Goal: Information Seeking & Learning: Learn about a topic

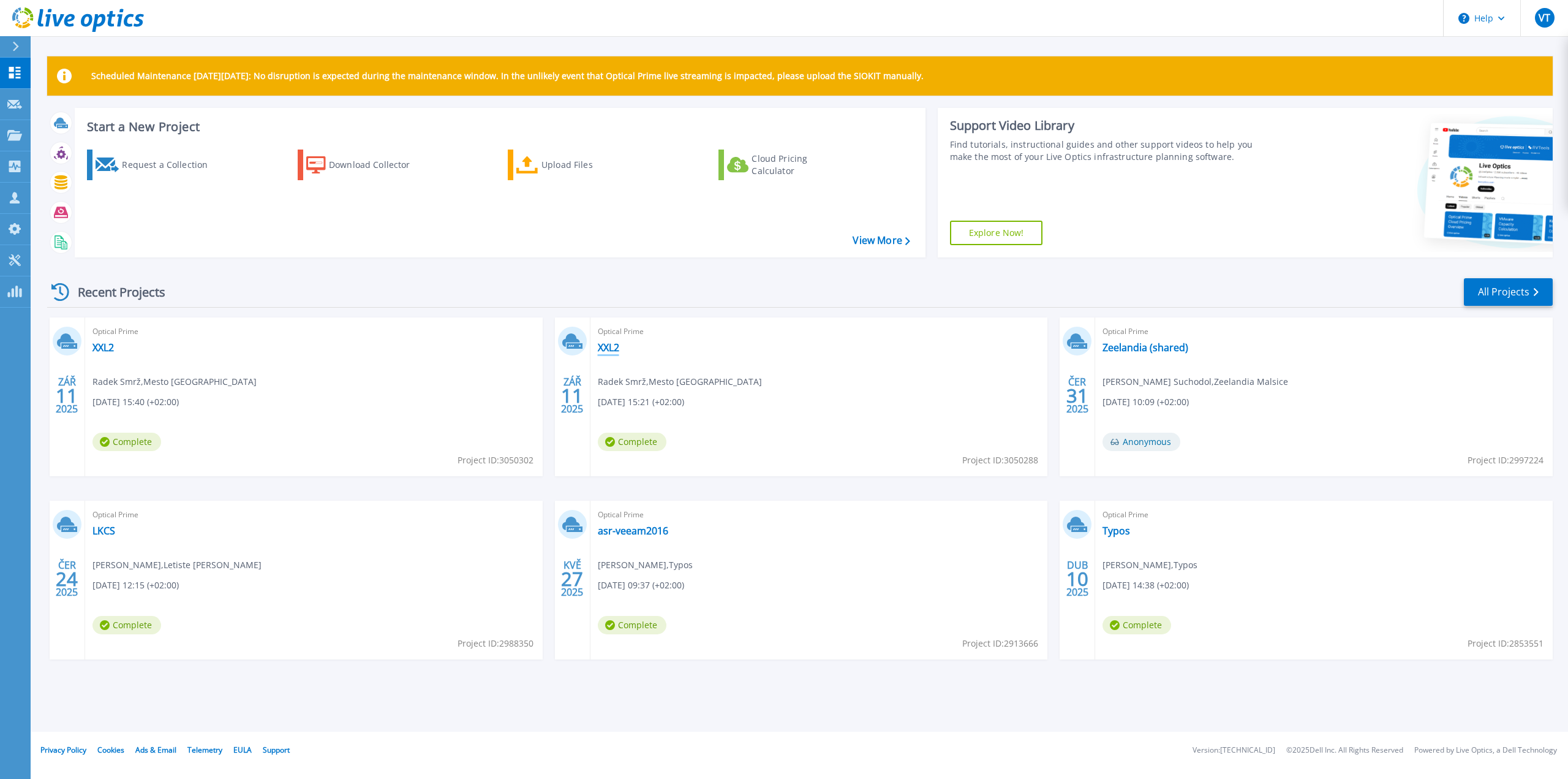
click at [611, 345] on link "XXL2" at bounding box center [608, 347] width 22 height 12
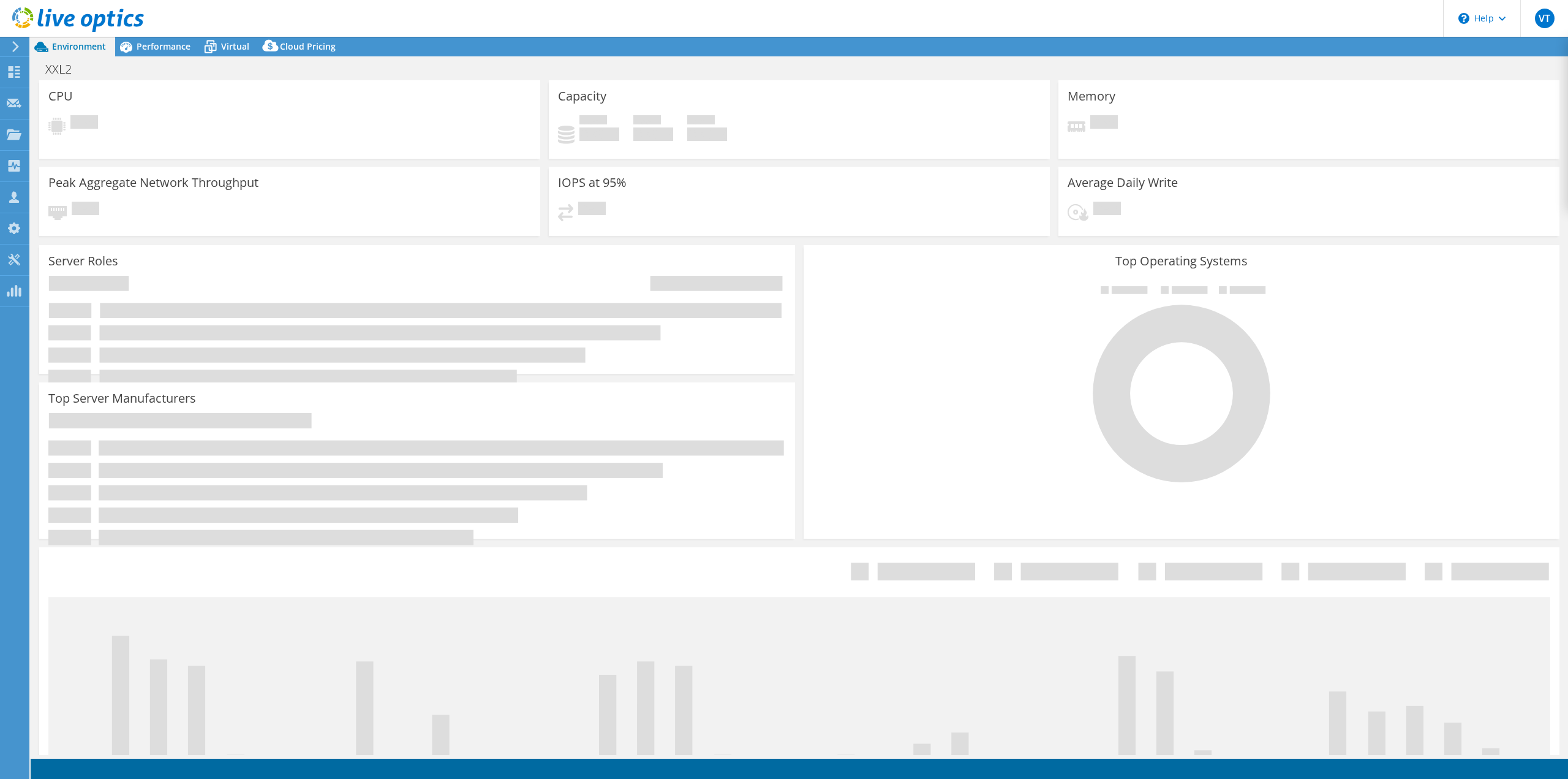
select select "USD"
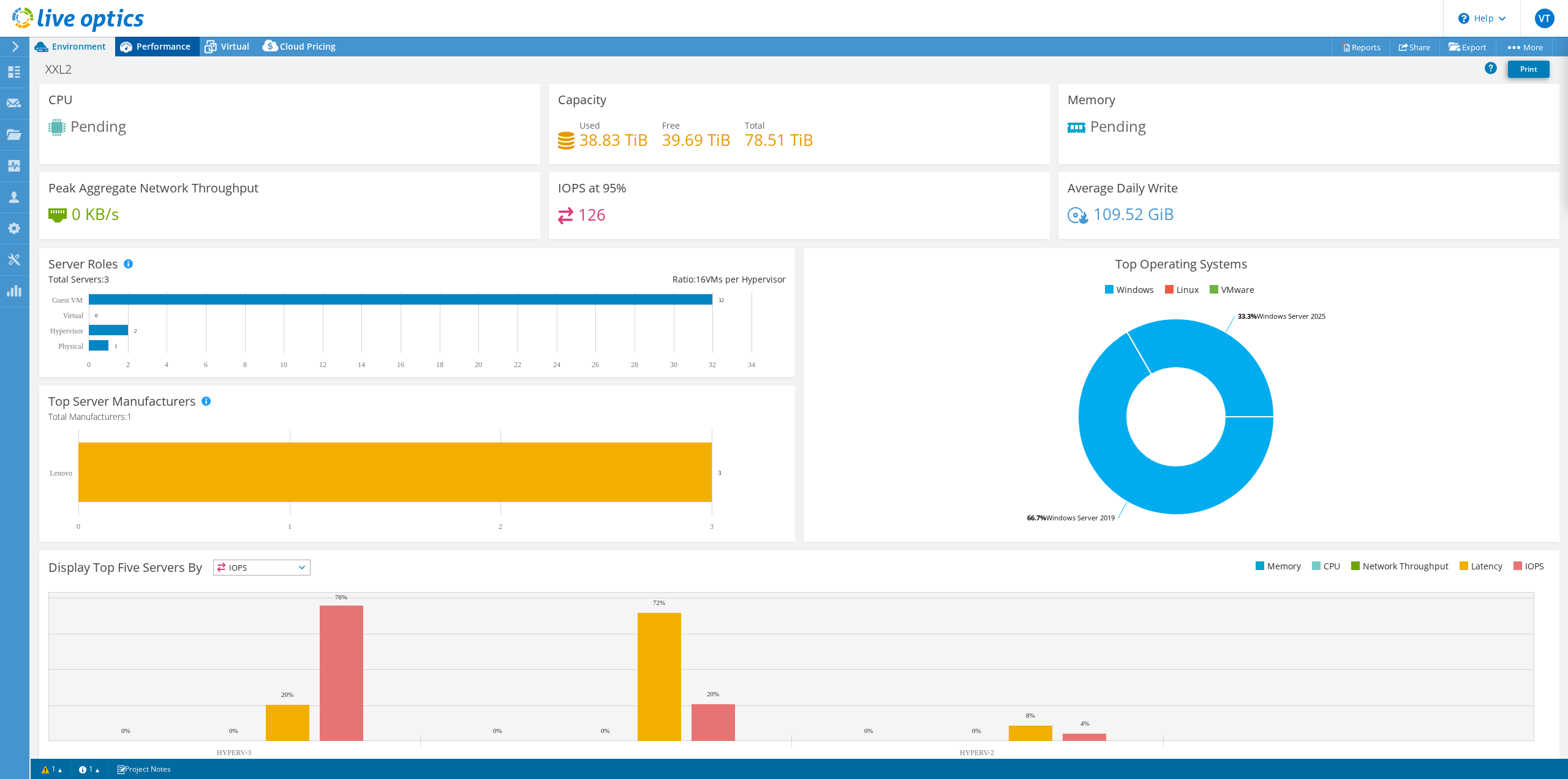
click at [153, 46] on span "Performance" at bounding box center [164, 46] width 54 height 12
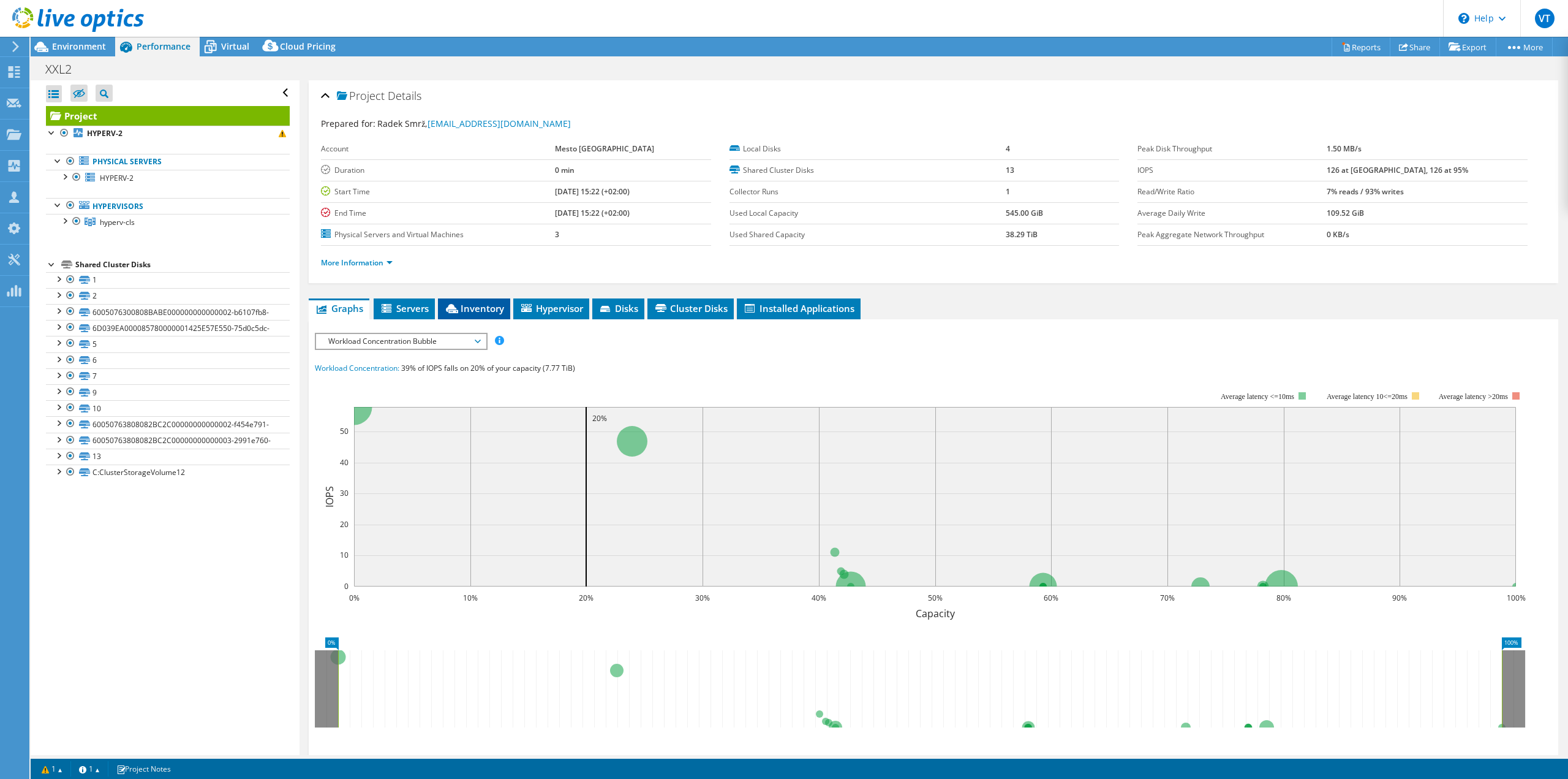
click at [491, 308] on span "Inventory" at bounding box center [474, 308] width 60 height 12
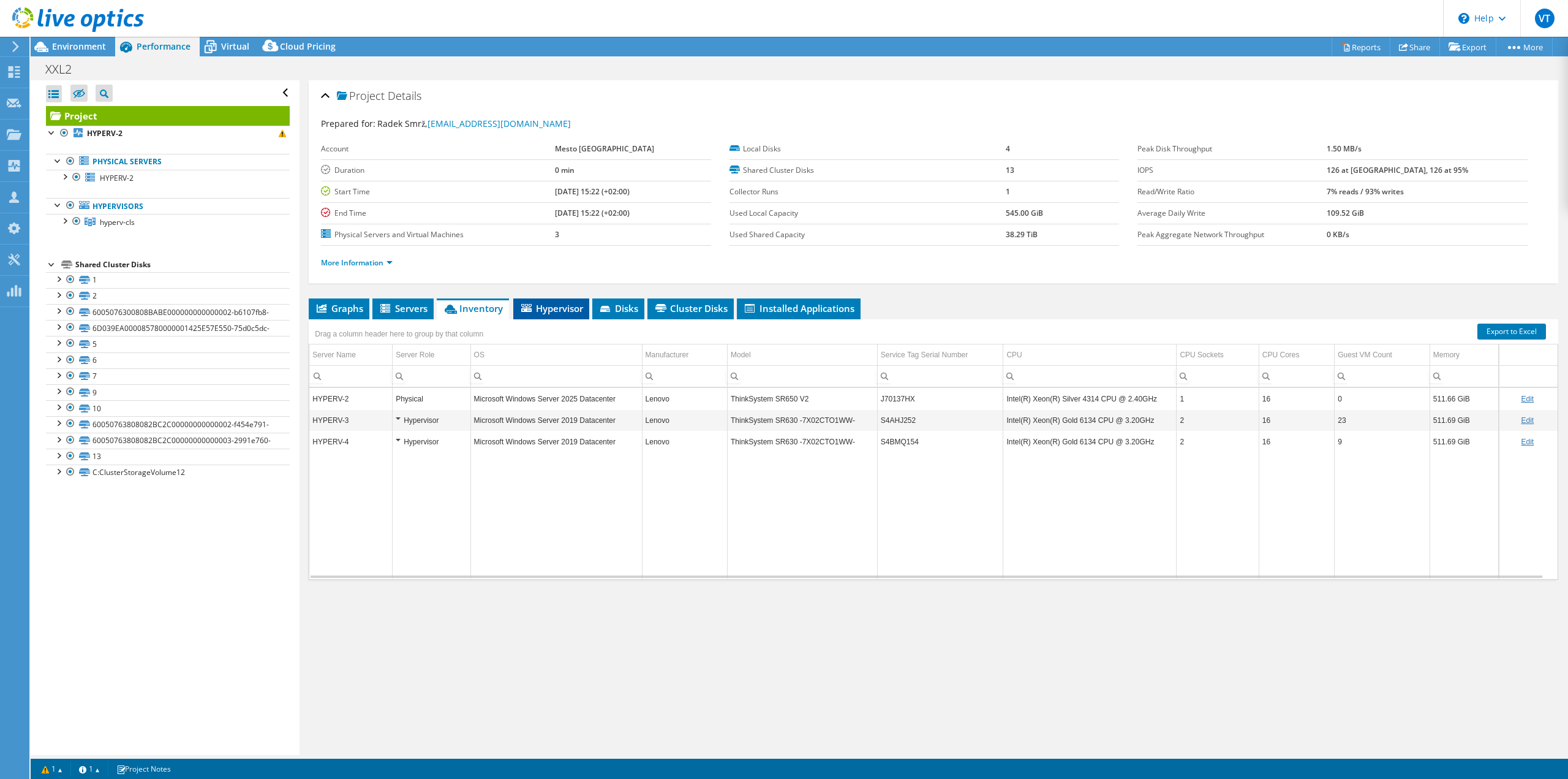
click at [540, 307] on span "Hypervisor" at bounding box center [551, 308] width 64 height 12
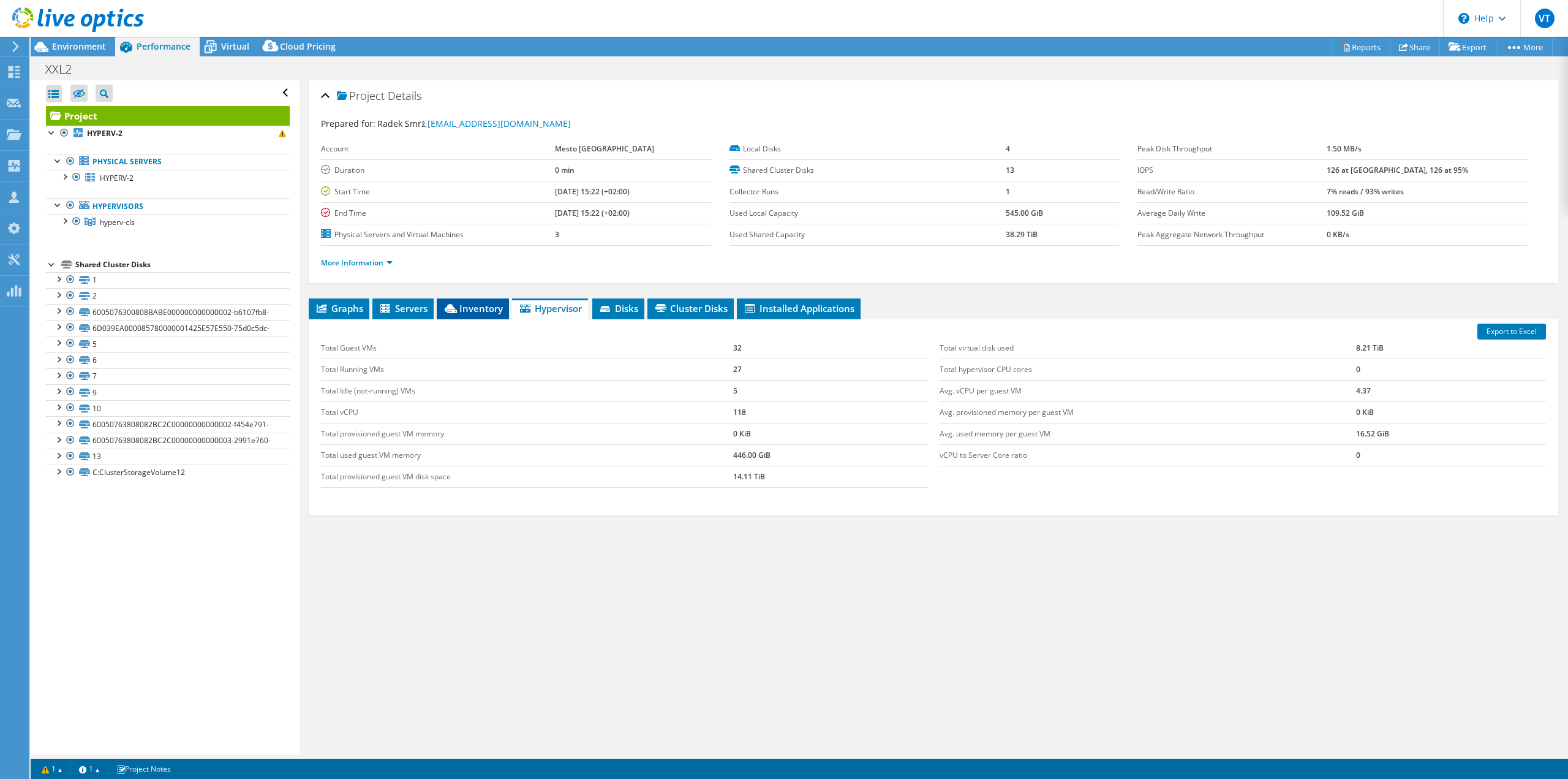
click at [464, 311] on span "Inventory" at bounding box center [472, 308] width 60 height 12
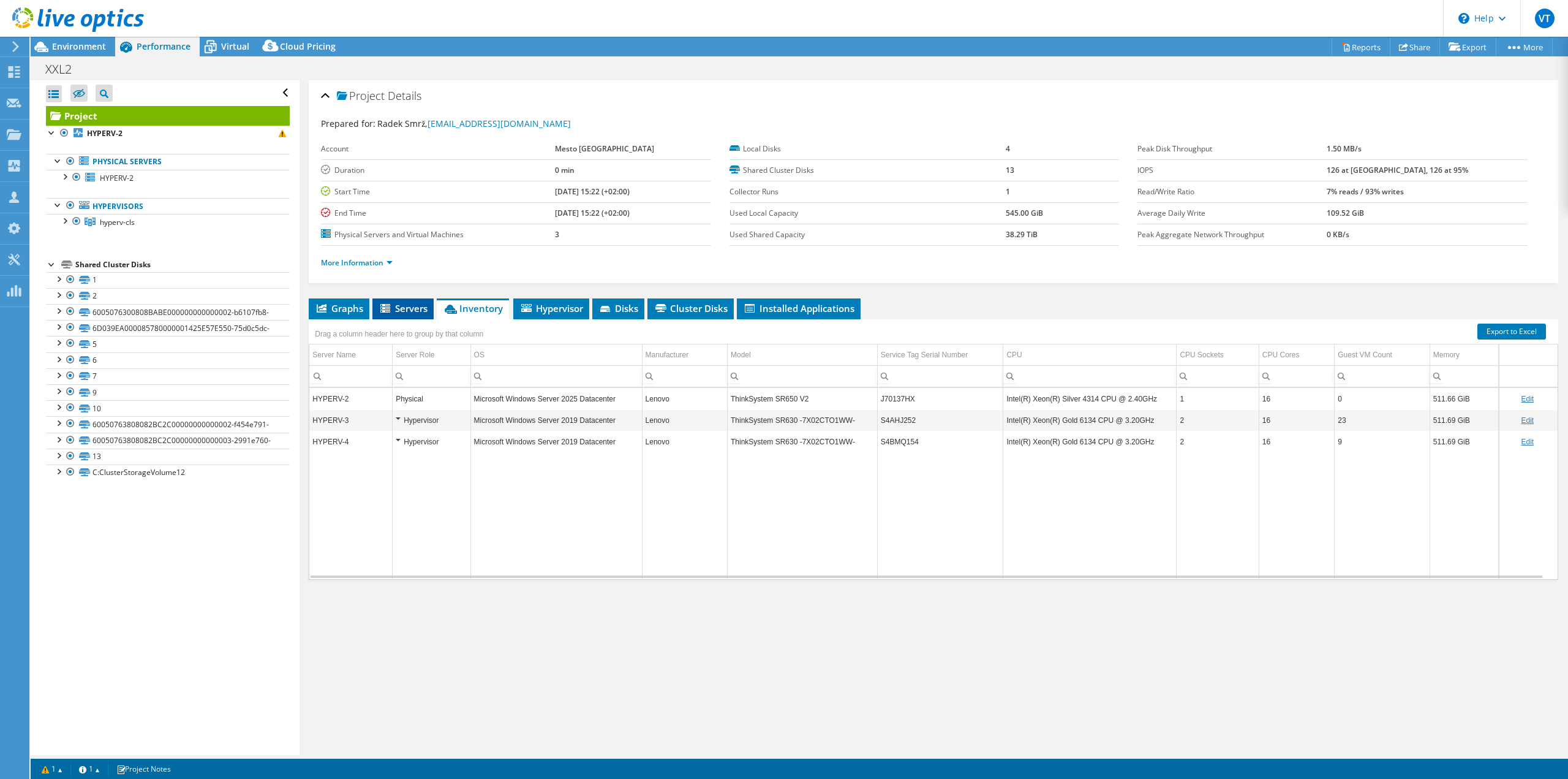
click at [409, 309] on span "Servers" at bounding box center [403, 308] width 49 height 12
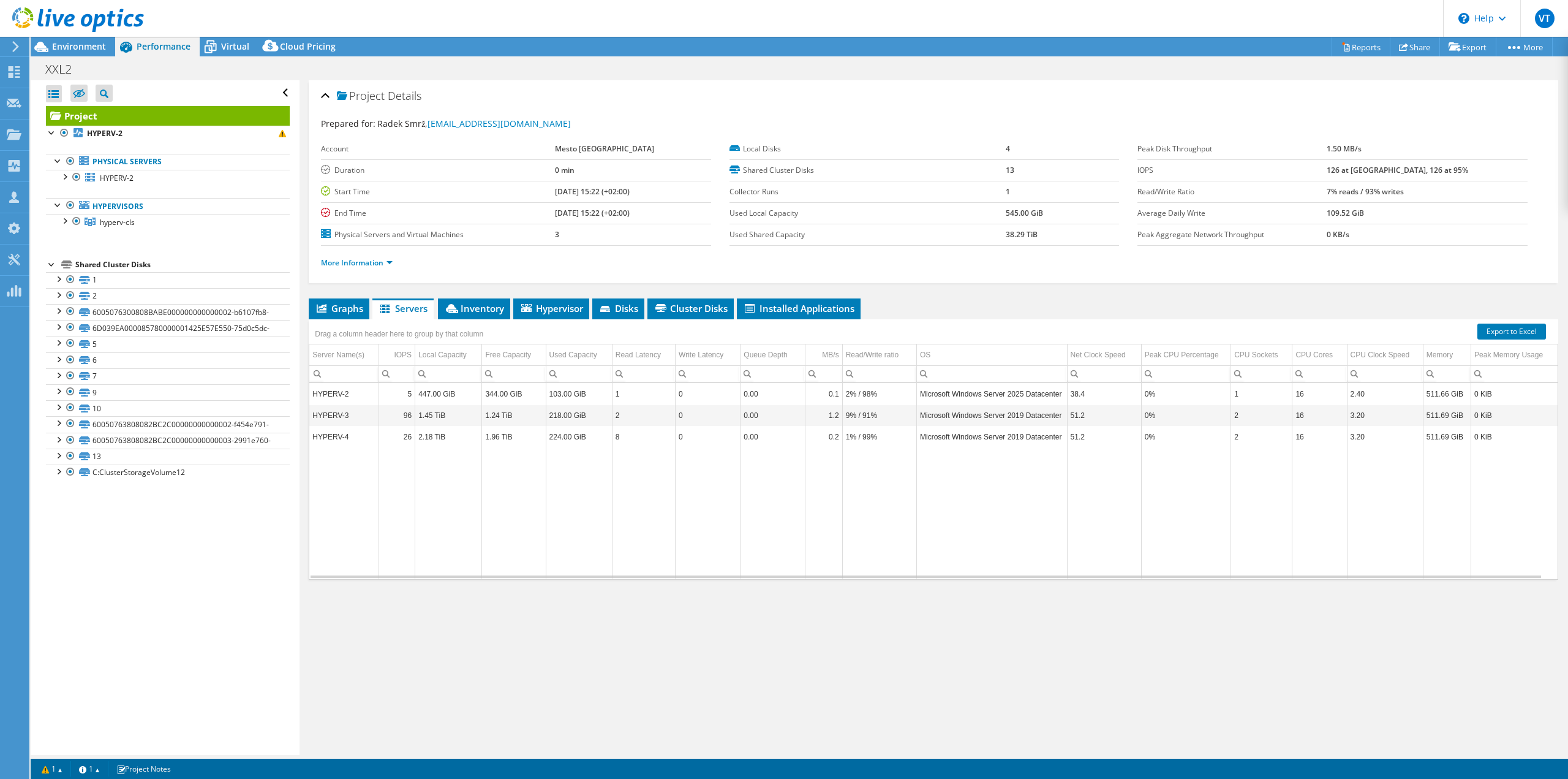
click at [1007, 393] on td "Microsoft Windows Server 2025 Datacenter" at bounding box center [991, 394] width 151 height 22
click at [466, 307] on span "Inventory" at bounding box center [474, 308] width 60 height 12
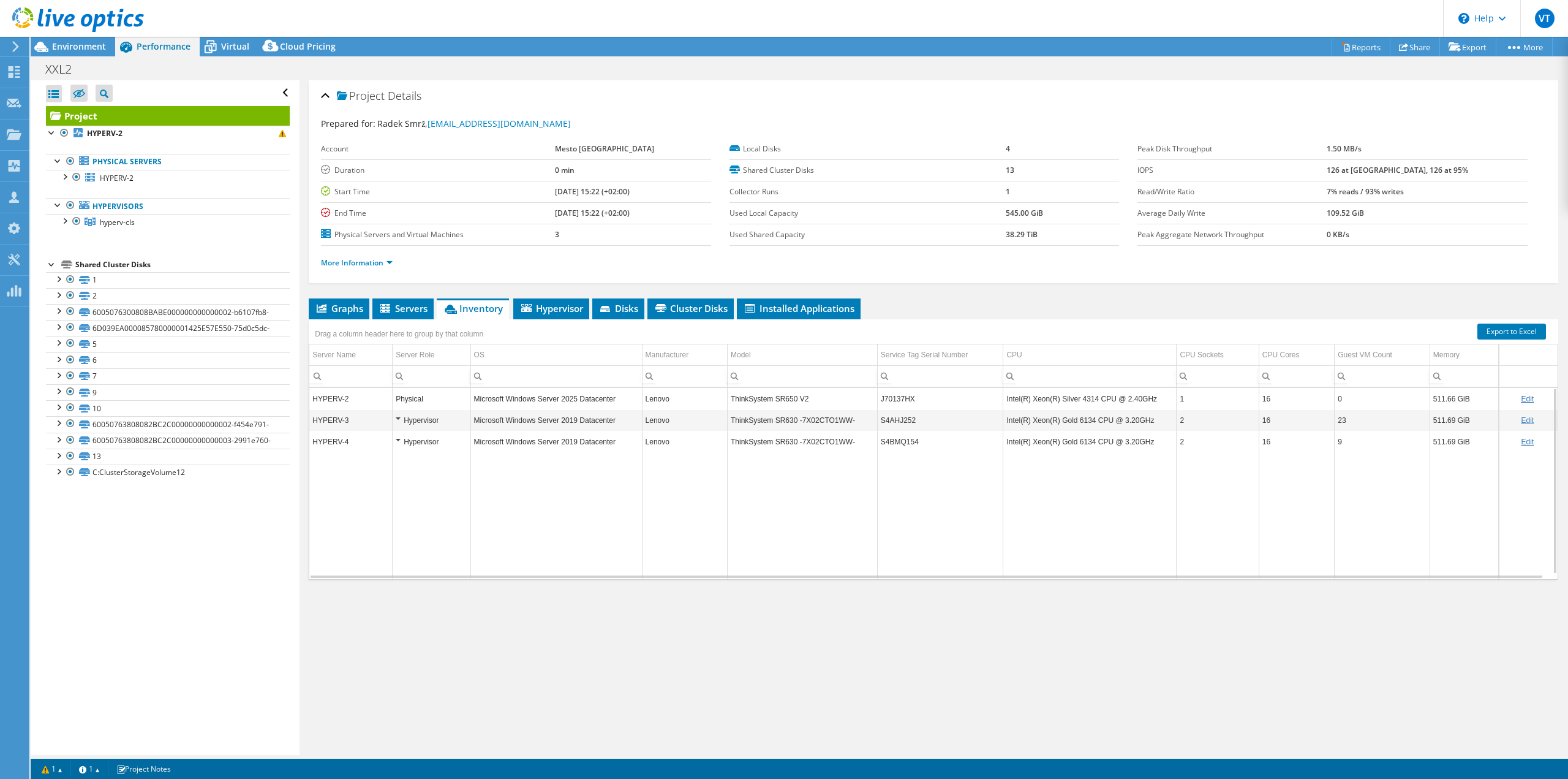
click at [796, 399] on td "ThinkSystem SR650 V2" at bounding box center [802, 399] width 150 height 22
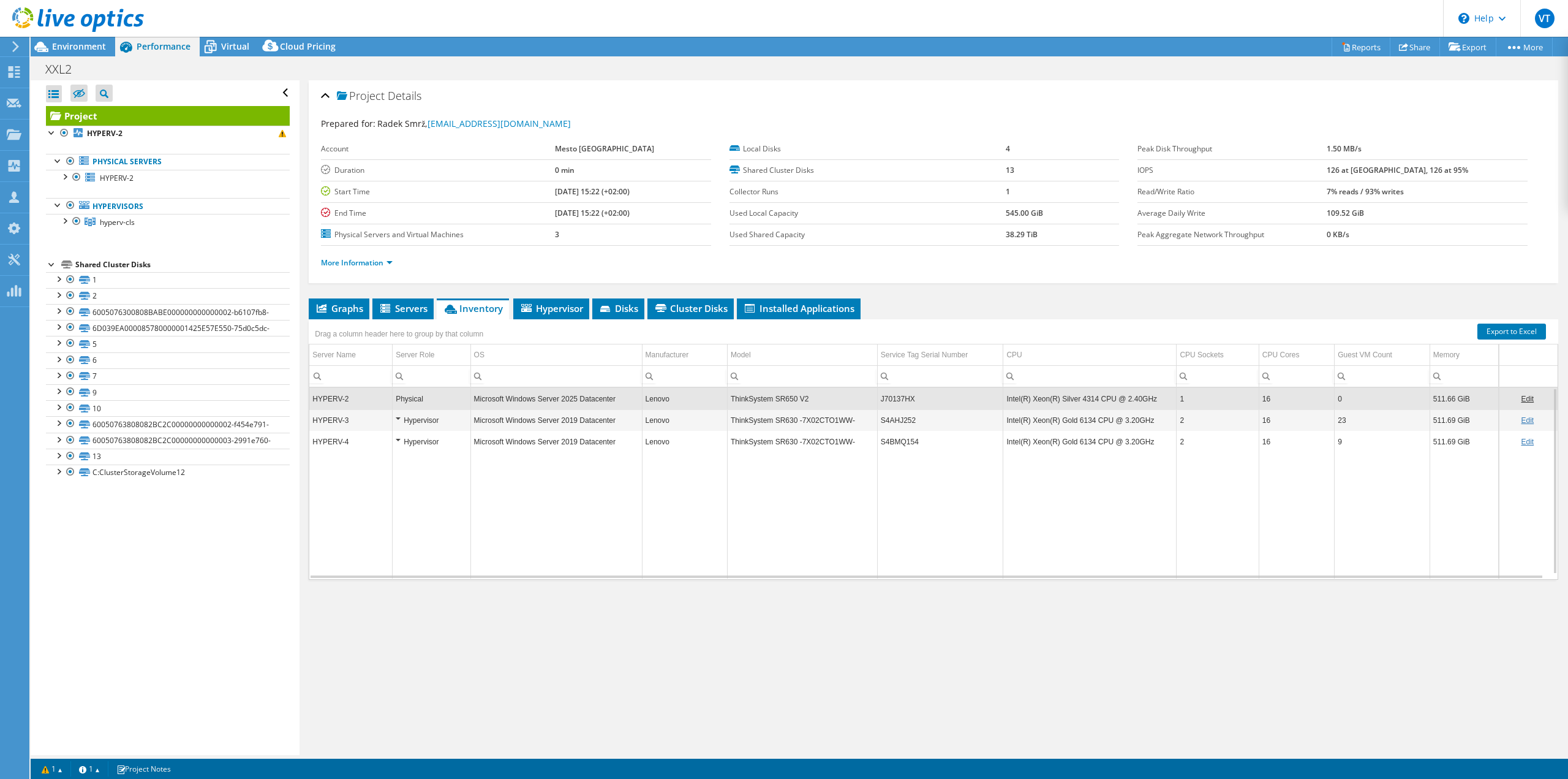
click at [403, 417] on div "Hypervisor" at bounding box center [431, 420] width 71 height 14
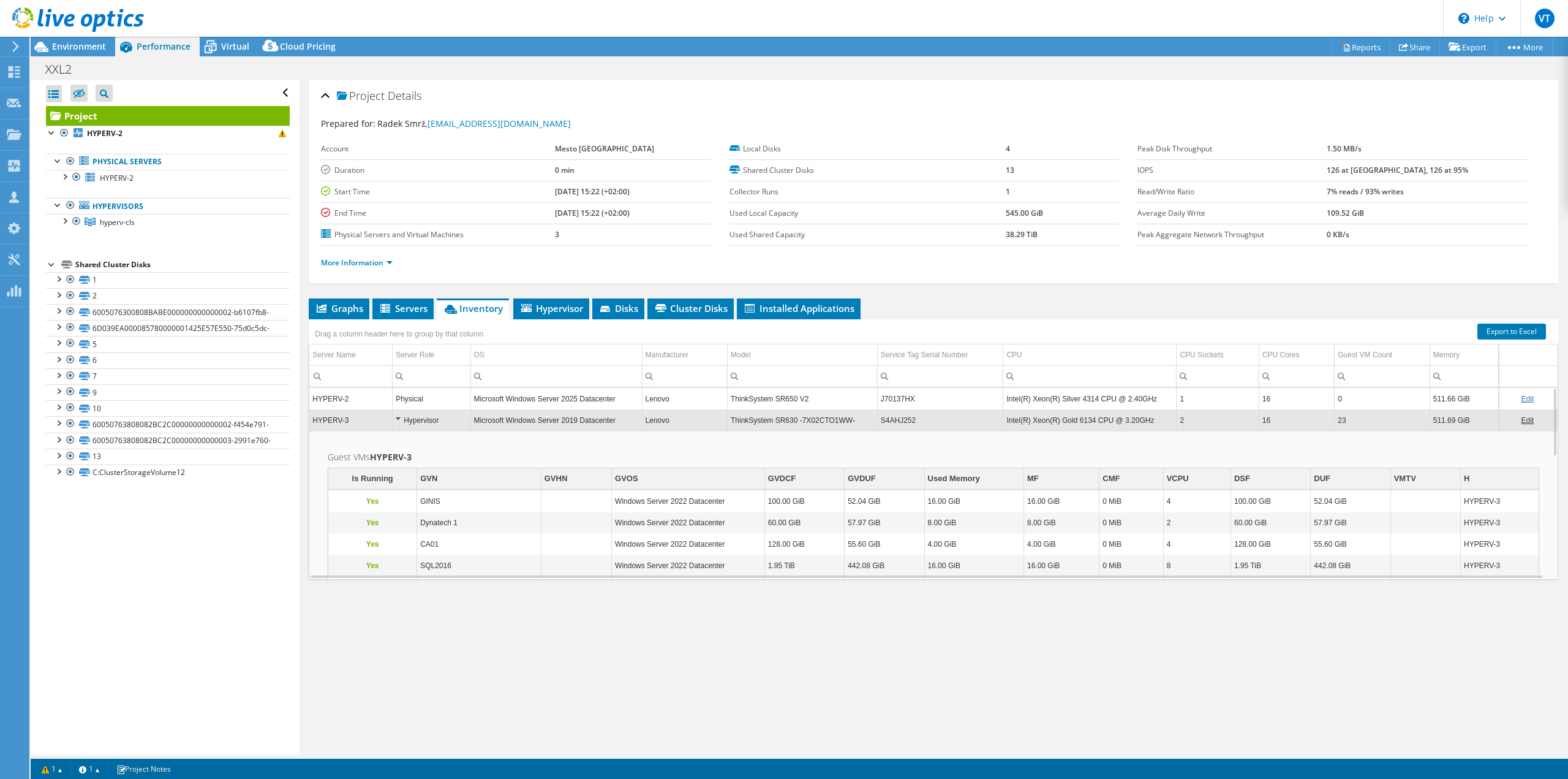
click at [398, 417] on div "Hypervisor" at bounding box center [431, 420] width 71 height 14
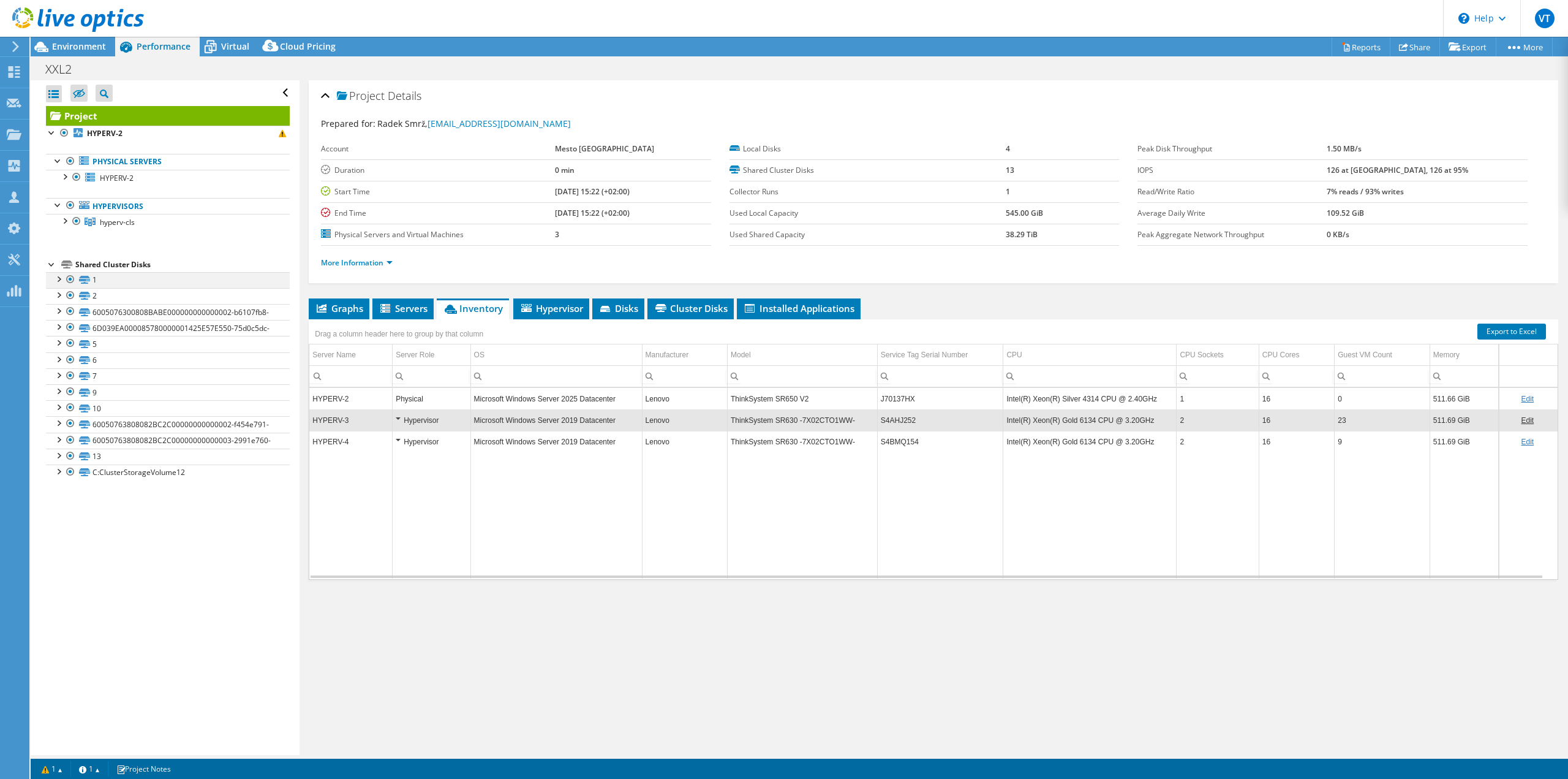
click at [59, 278] on div at bounding box center [58, 278] width 12 height 12
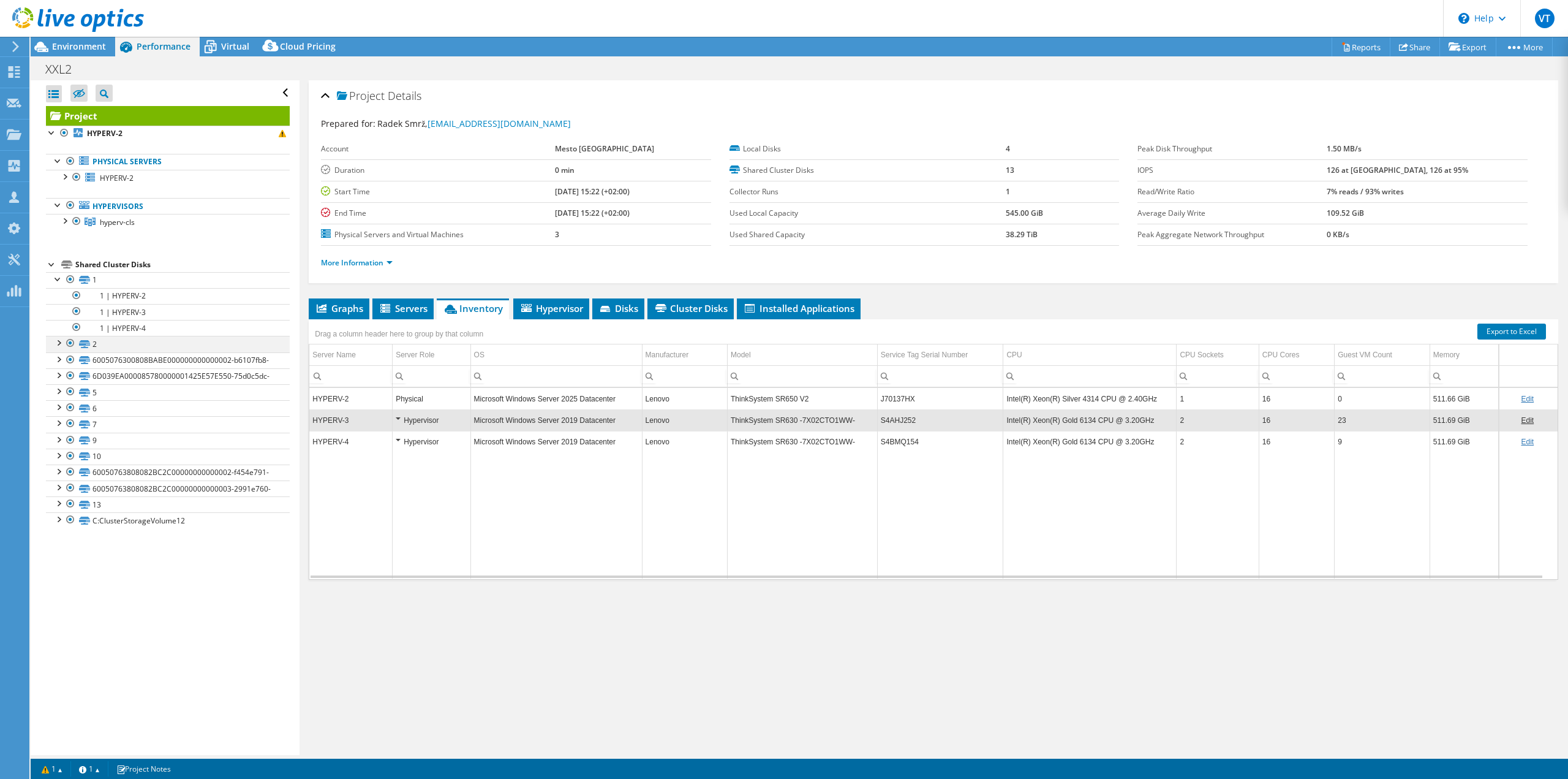
click at [62, 341] on div at bounding box center [58, 341] width 12 height 12
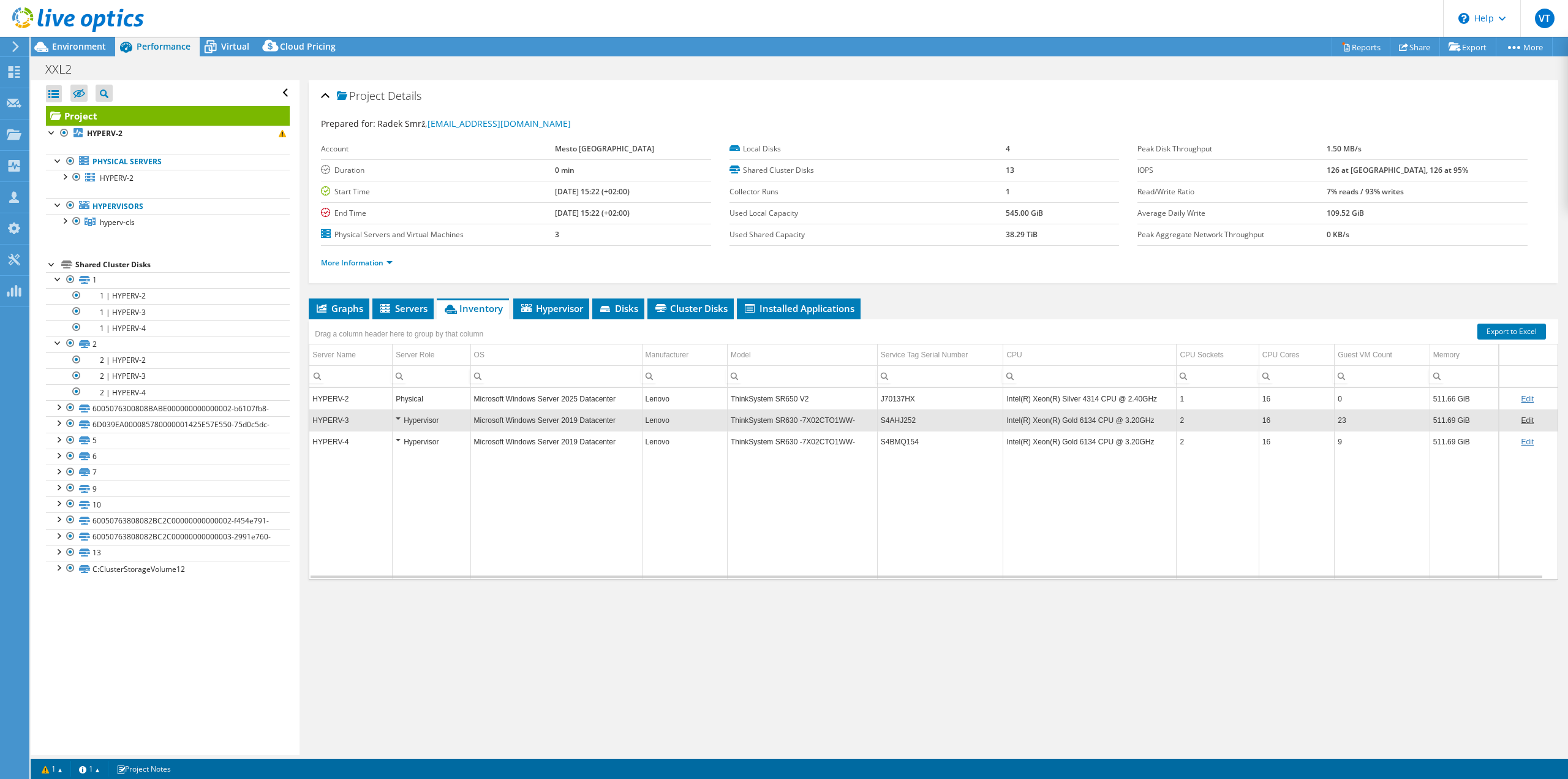
click at [424, 401] on div "Physical" at bounding box center [431, 399] width 71 height 14
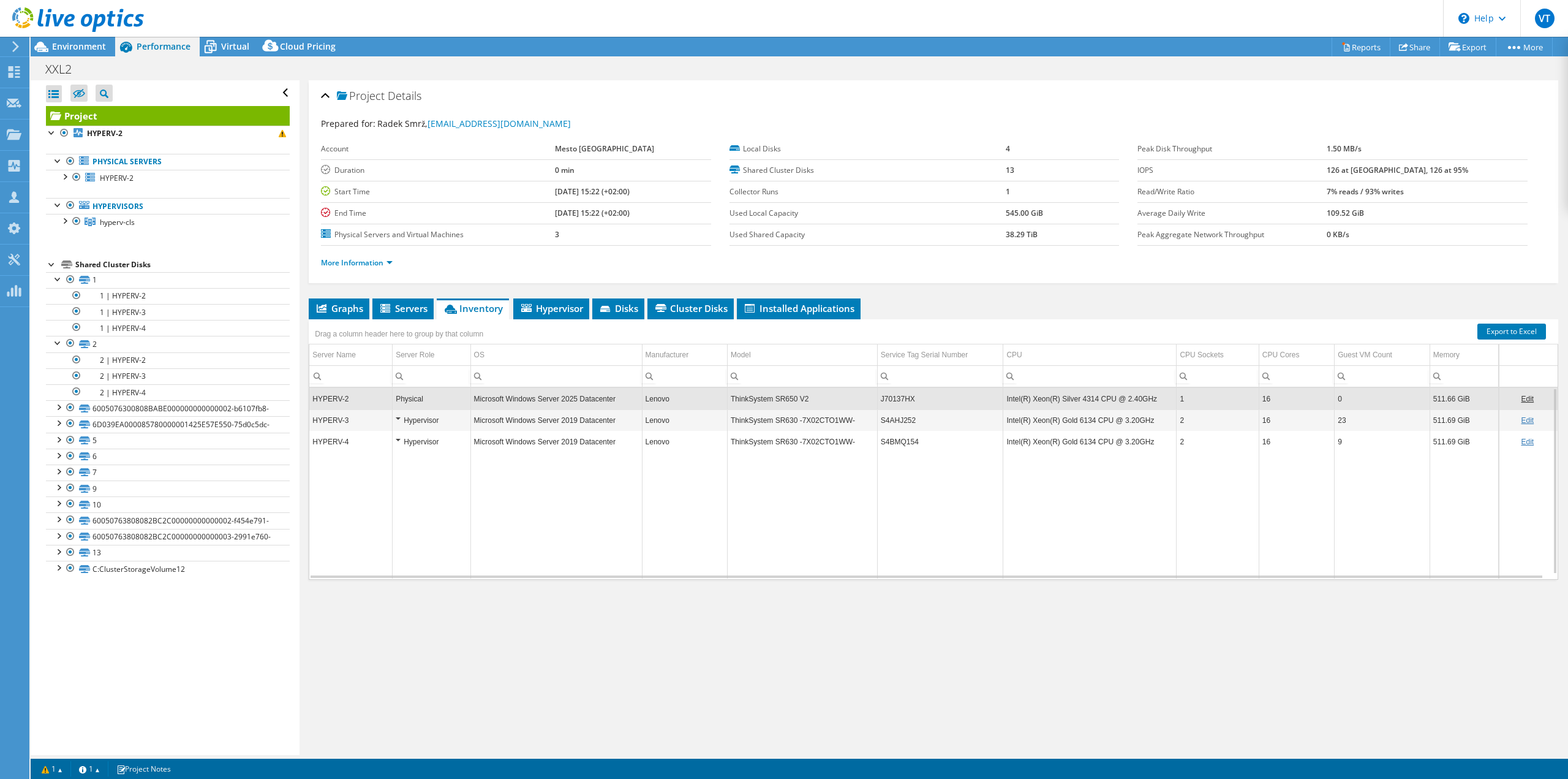
click at [591, 399] on td "Microsoft Windows Server 2025 Datacenter" at bounding box center [555, 399] width 172 height 22
click at [802, 400] on td "ThinkSystem SR650 V2" at bounding box center [802, 399] width 150 height 22
click at [819, 419] on td "ThinkSystem SR630 -7X02CTO1WW-" at bounding box center [802, 420] width 150 height 22
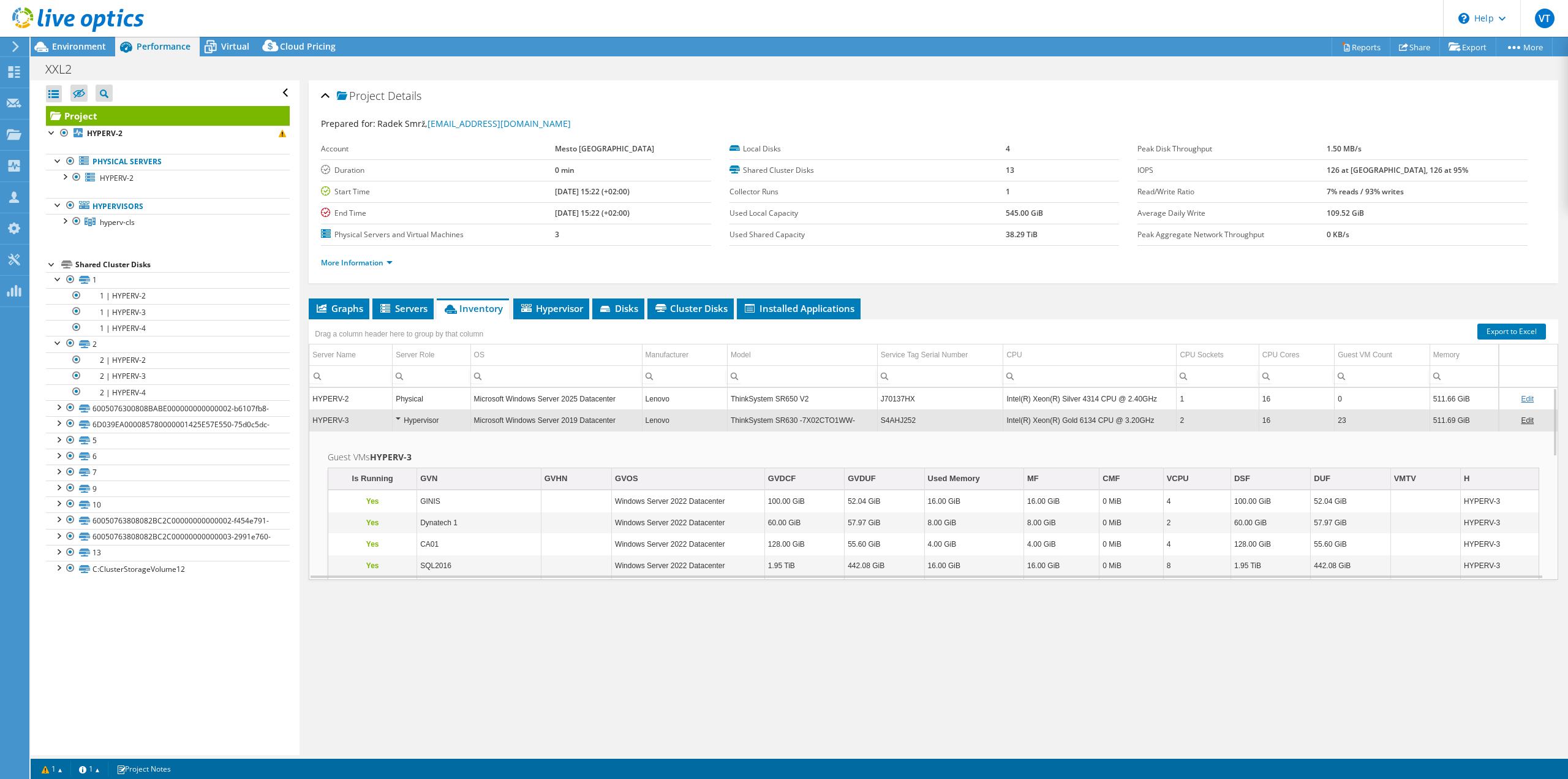
click at [819, 419] on td "ThinkSystem SR630 -7X02CTO1WW-" at bounding box center [802, 420] width 150 height 22
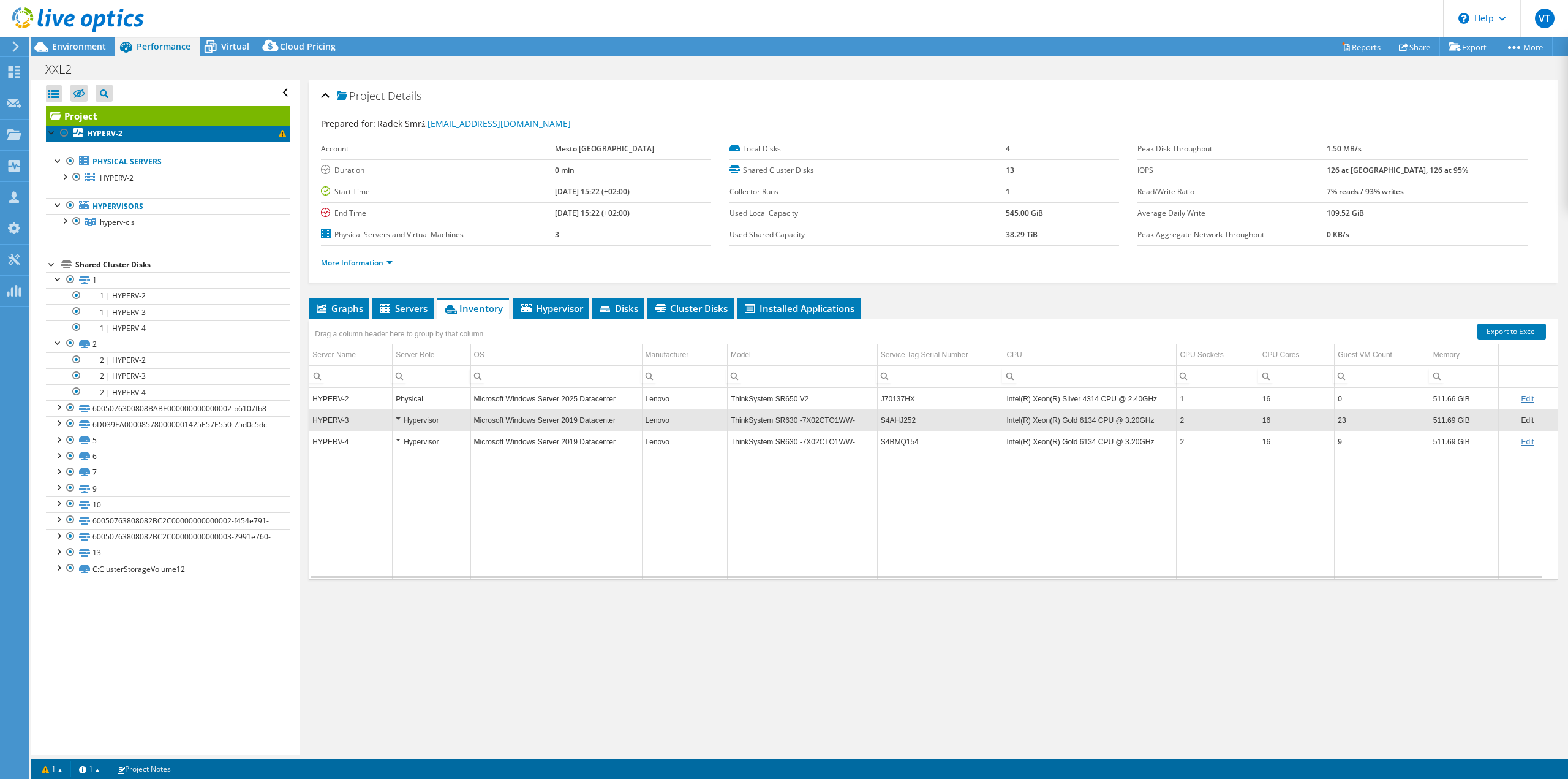
click at [279, 134] on span at bounding box center [282, 133] width 7 height 7
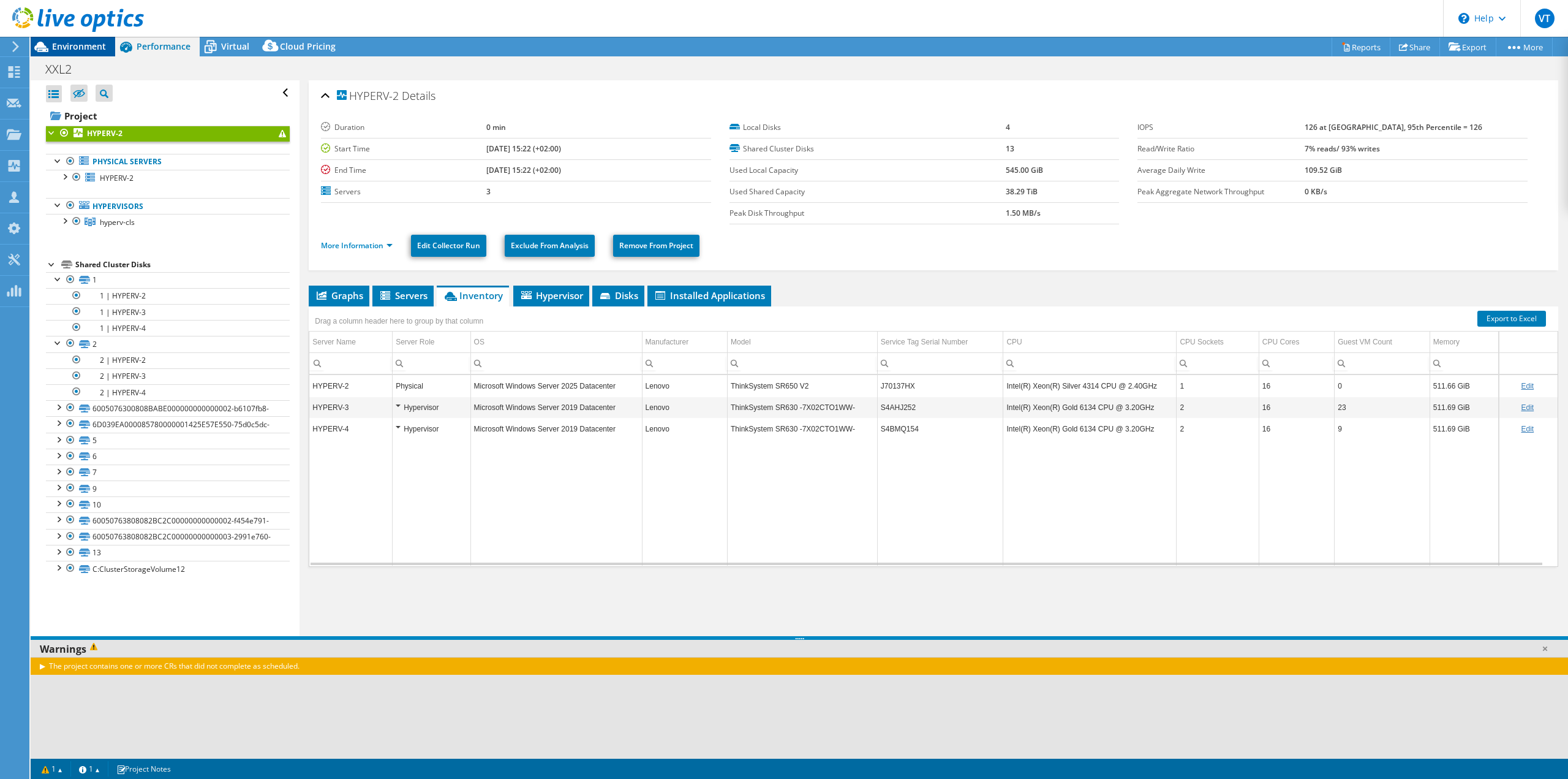
click at [69, 42] on span "Environment" at bounding box center [79, 46] width 54 height 12
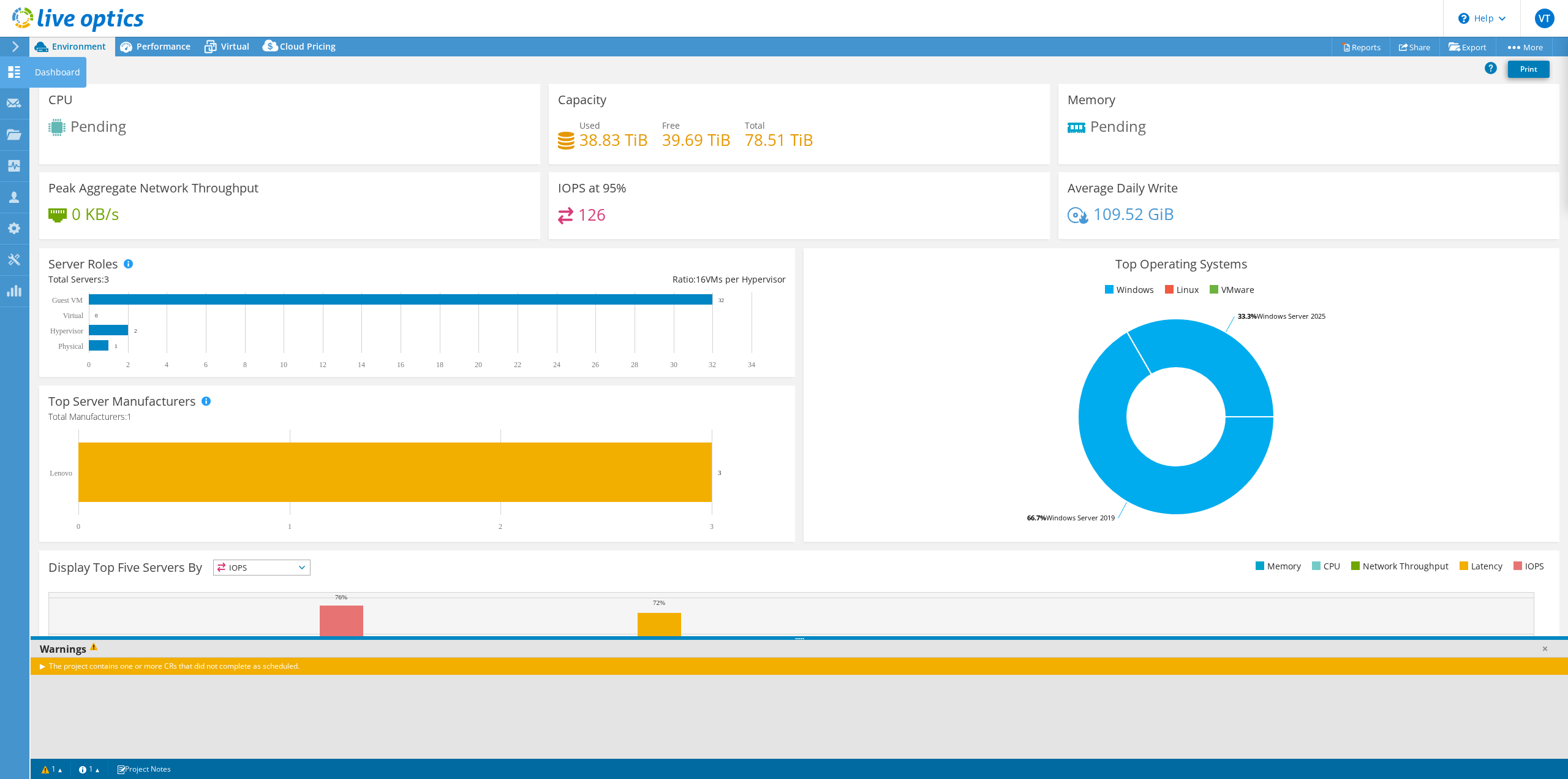
click at [11, 66] on icon at bounding box center [14, 72] width 14 height 12
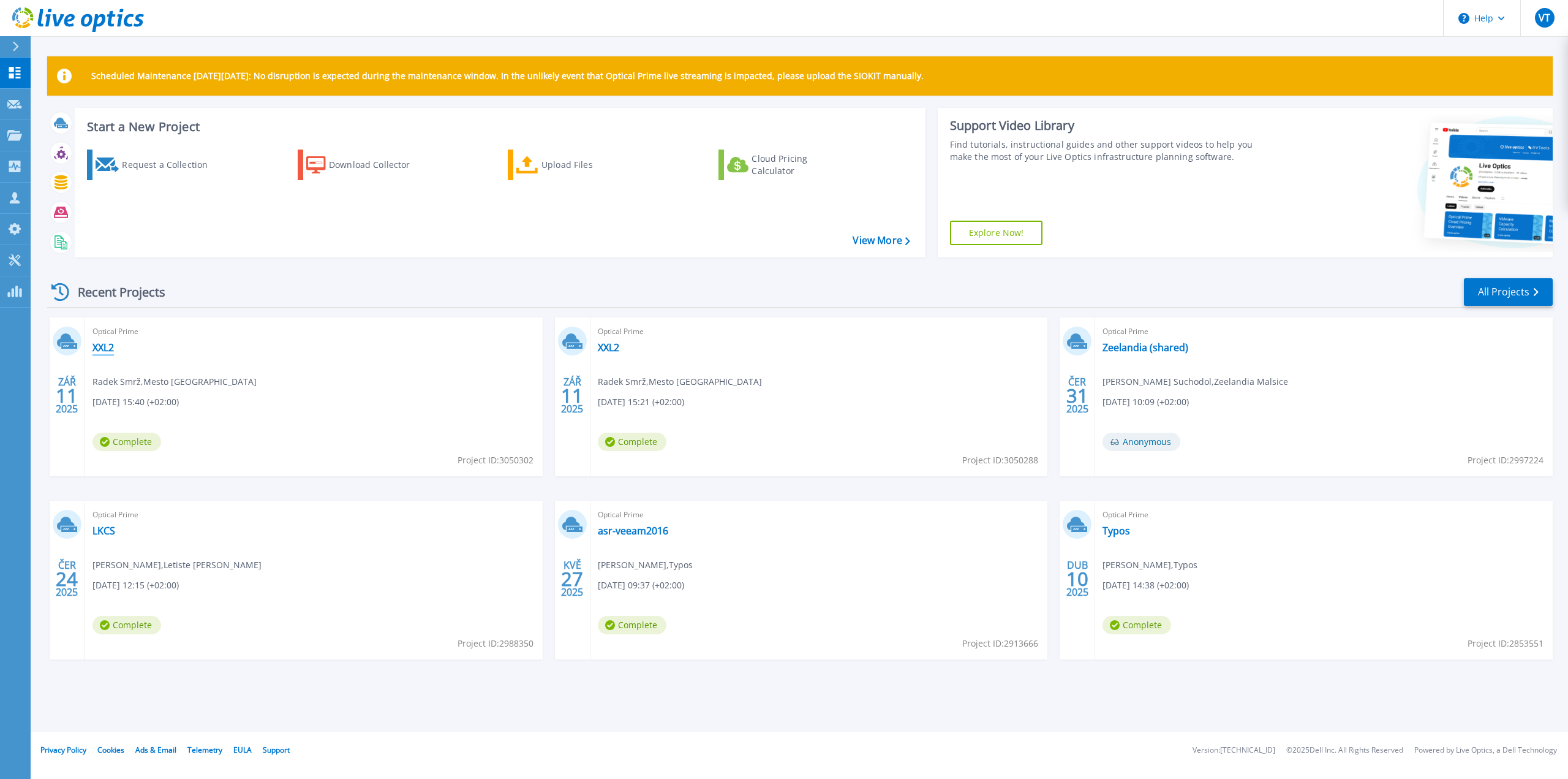
click at [105, 352] on link "XXL2" at bounding box center [104, 347] width 22 height 12
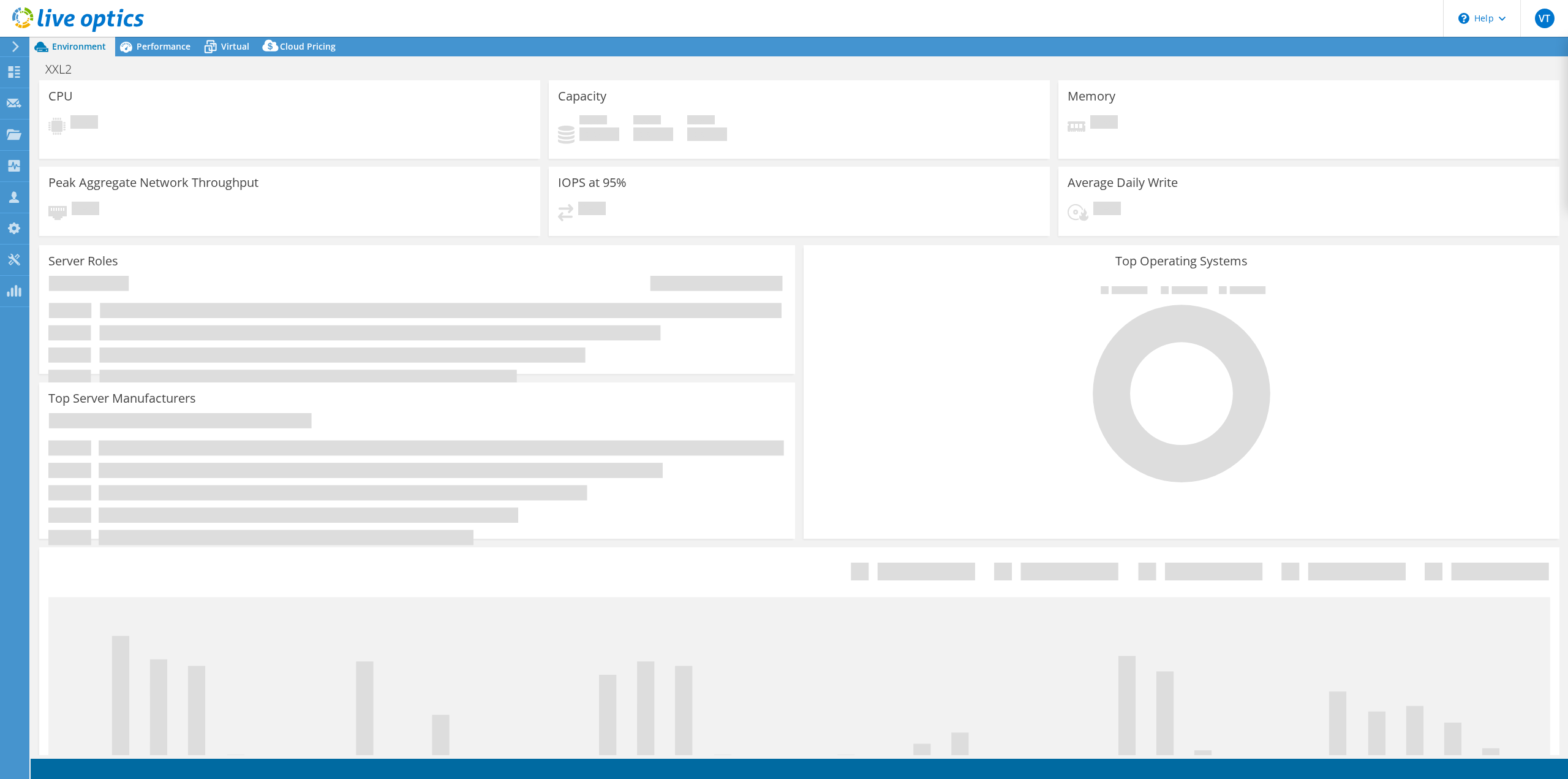
select select "USD"
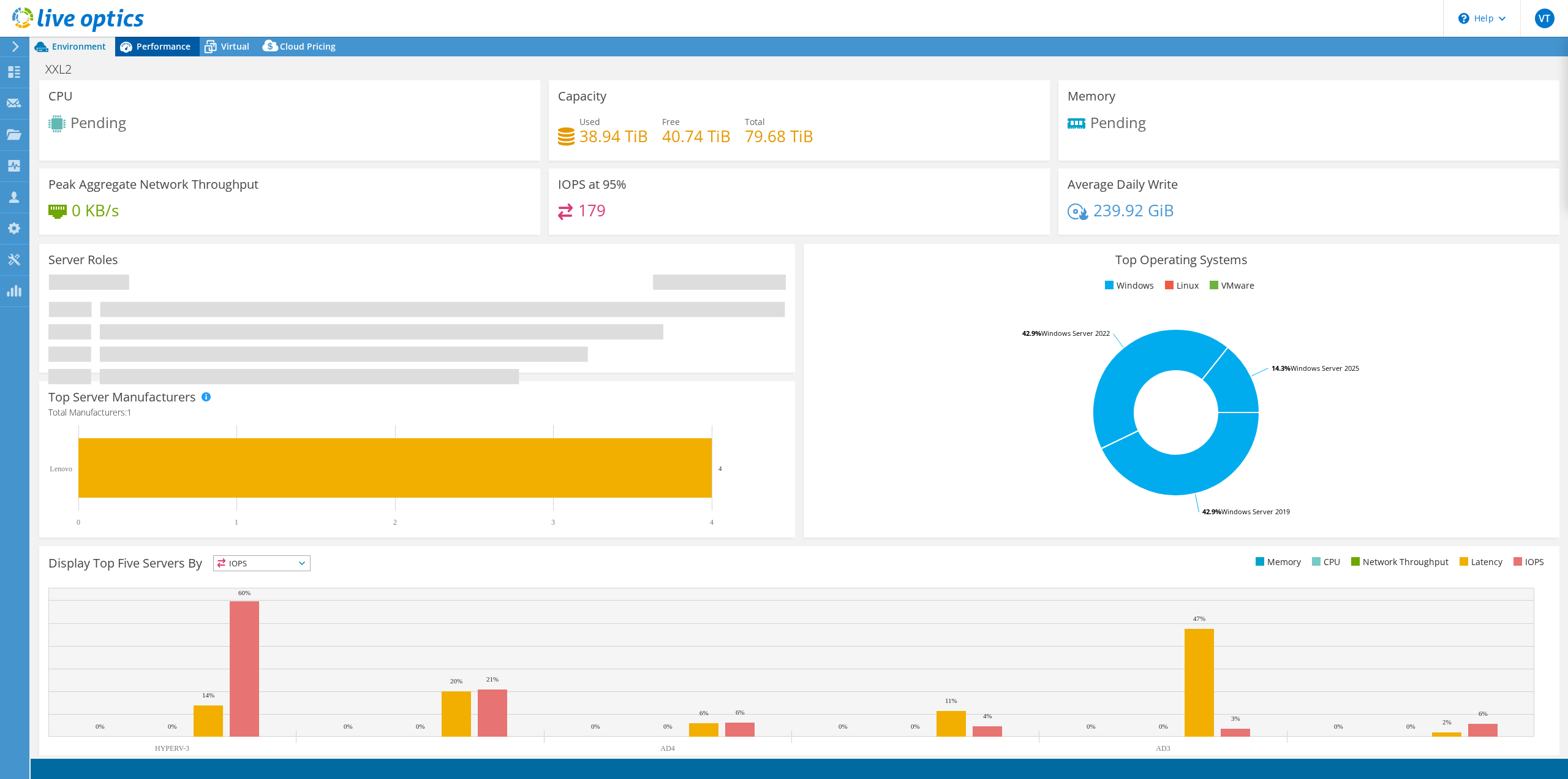
click at [154, 43] on span "Performance" at bounding box center [164, 46] width 54 height 12
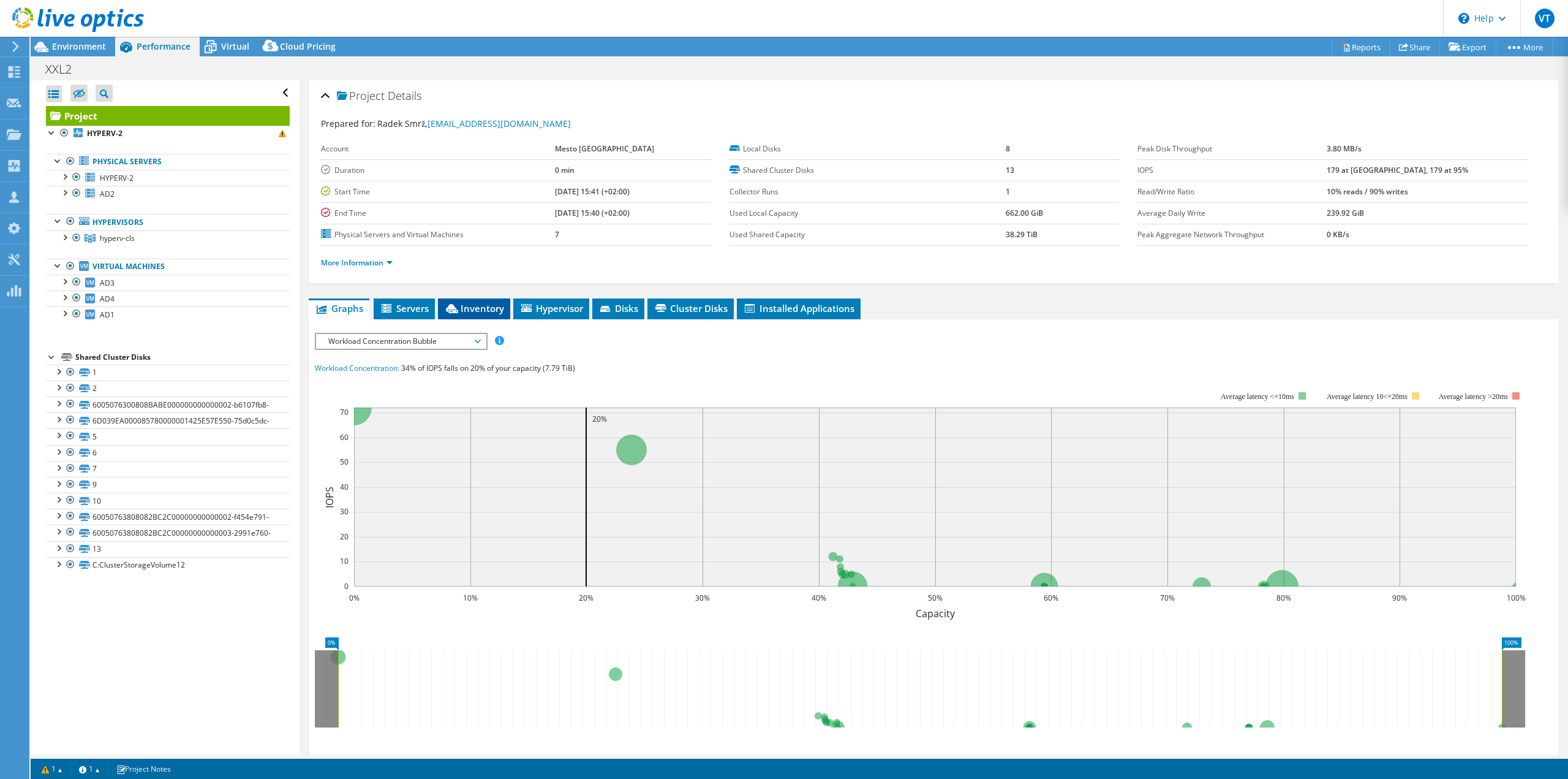
click at [461, 308] on span "Inventory" at bounding box center [474, 308] width 60 height 12
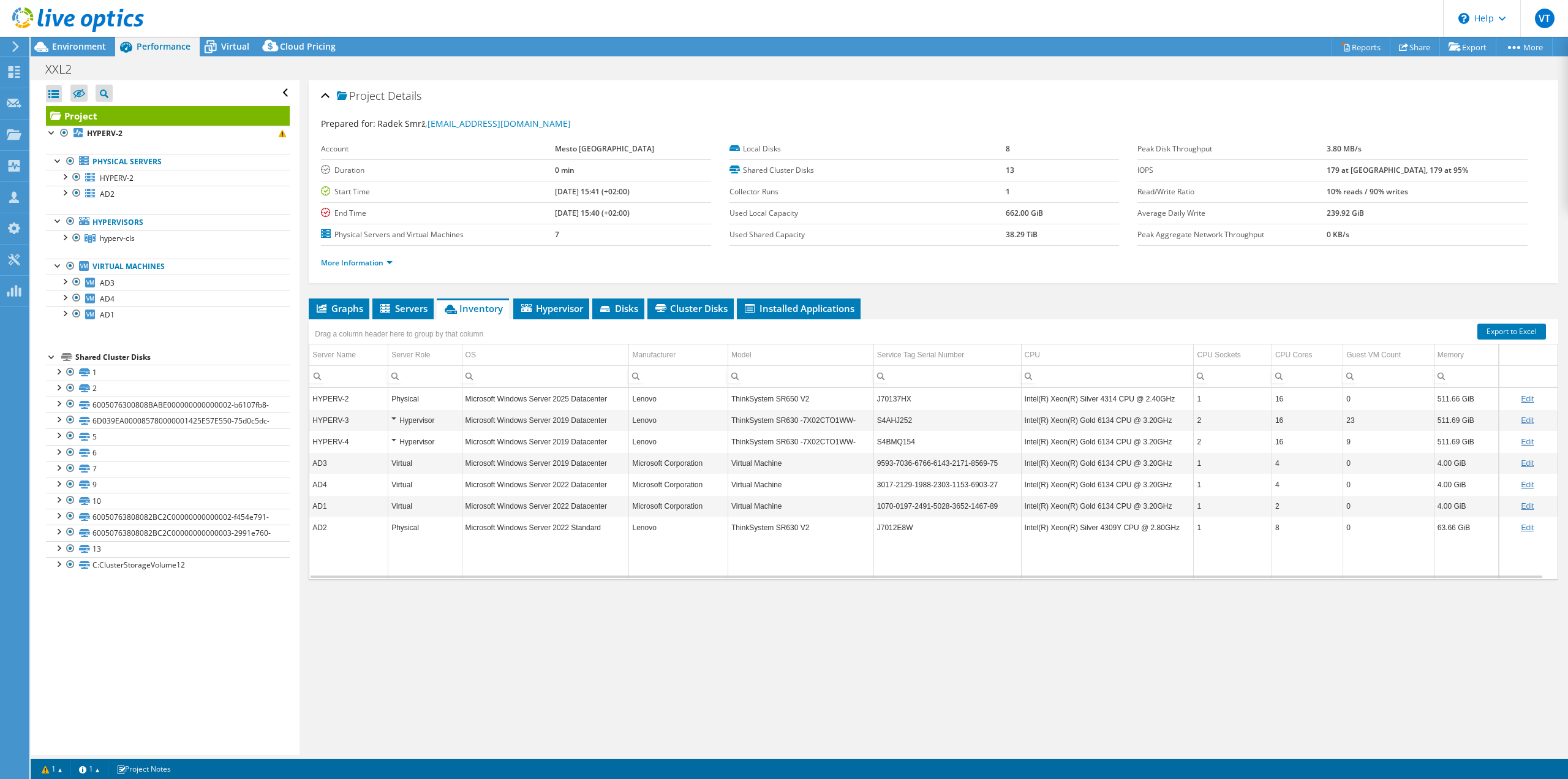
click at [498, 506] on td "Microsoft Windows Server 2022 Datacenter" at bounding box center [545, 506] width 167 height 22
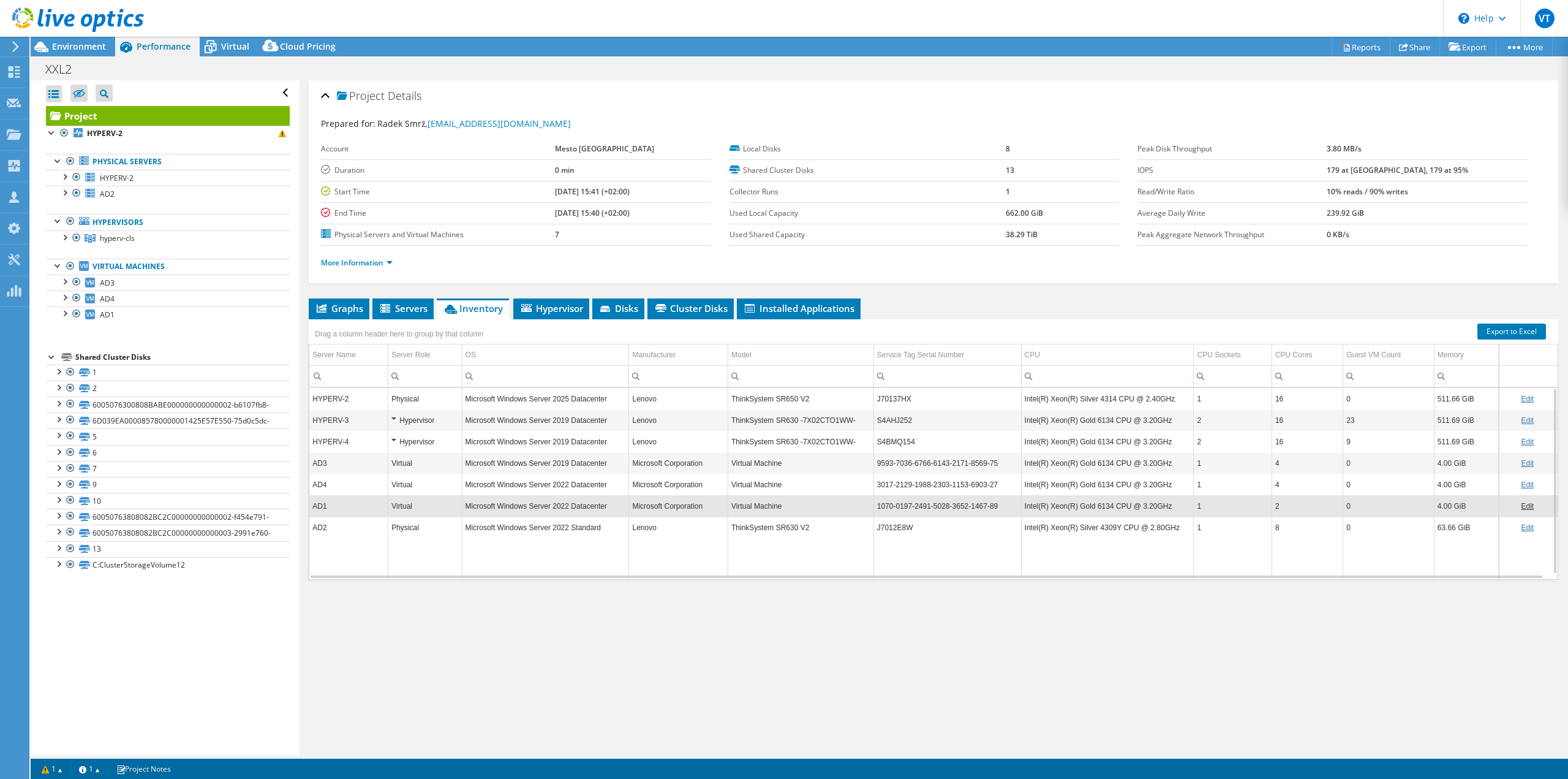
click at [500, 483] on td "Microsoft Windows Server 2022 Datacenter" at bounding box center [545, 485] width 167 height 22
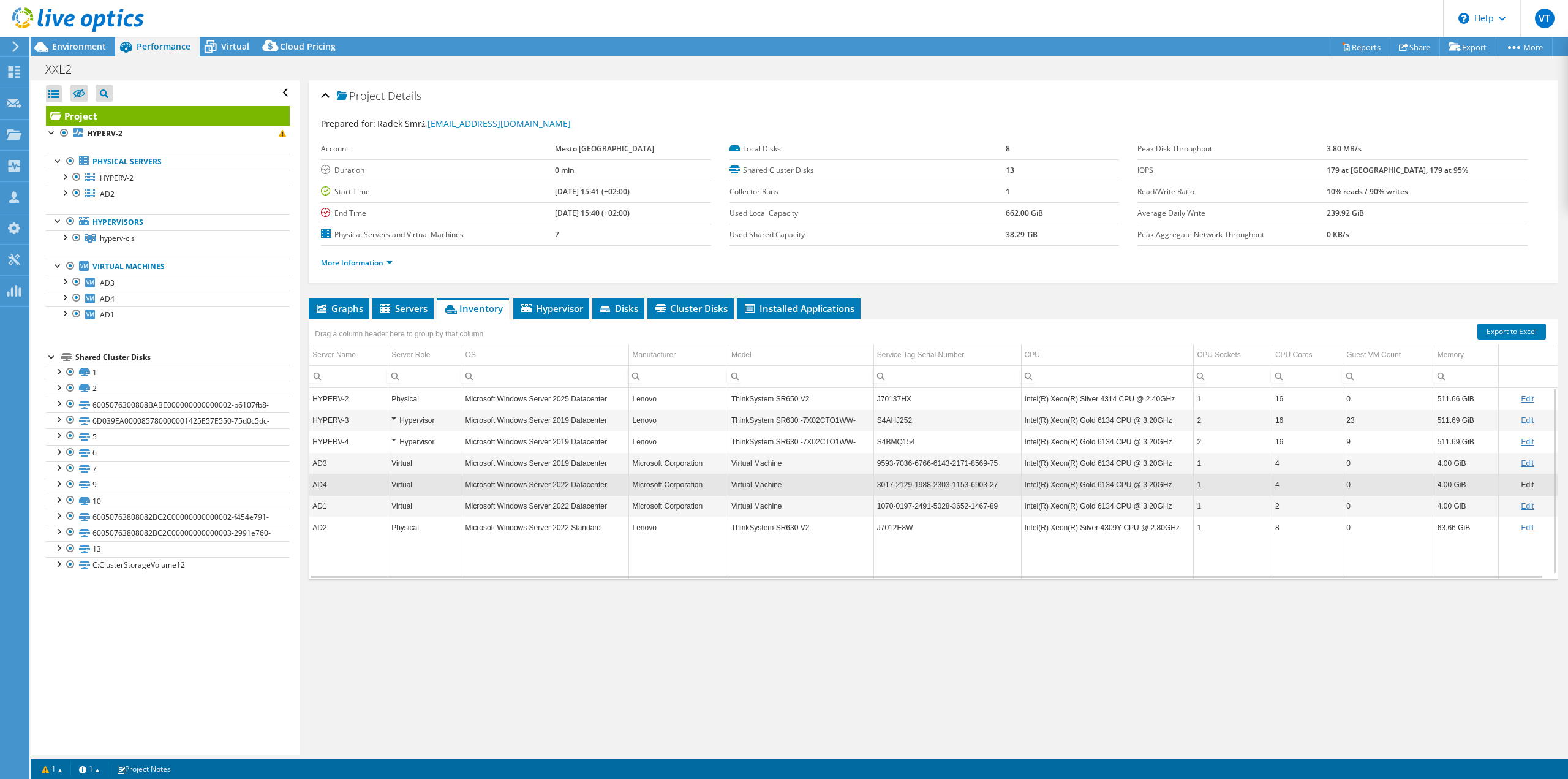
click at [501, 463] on td "Microsoft Windows Server 2019 Datacenter" at bounding box center [545, 463] width 167 height 22
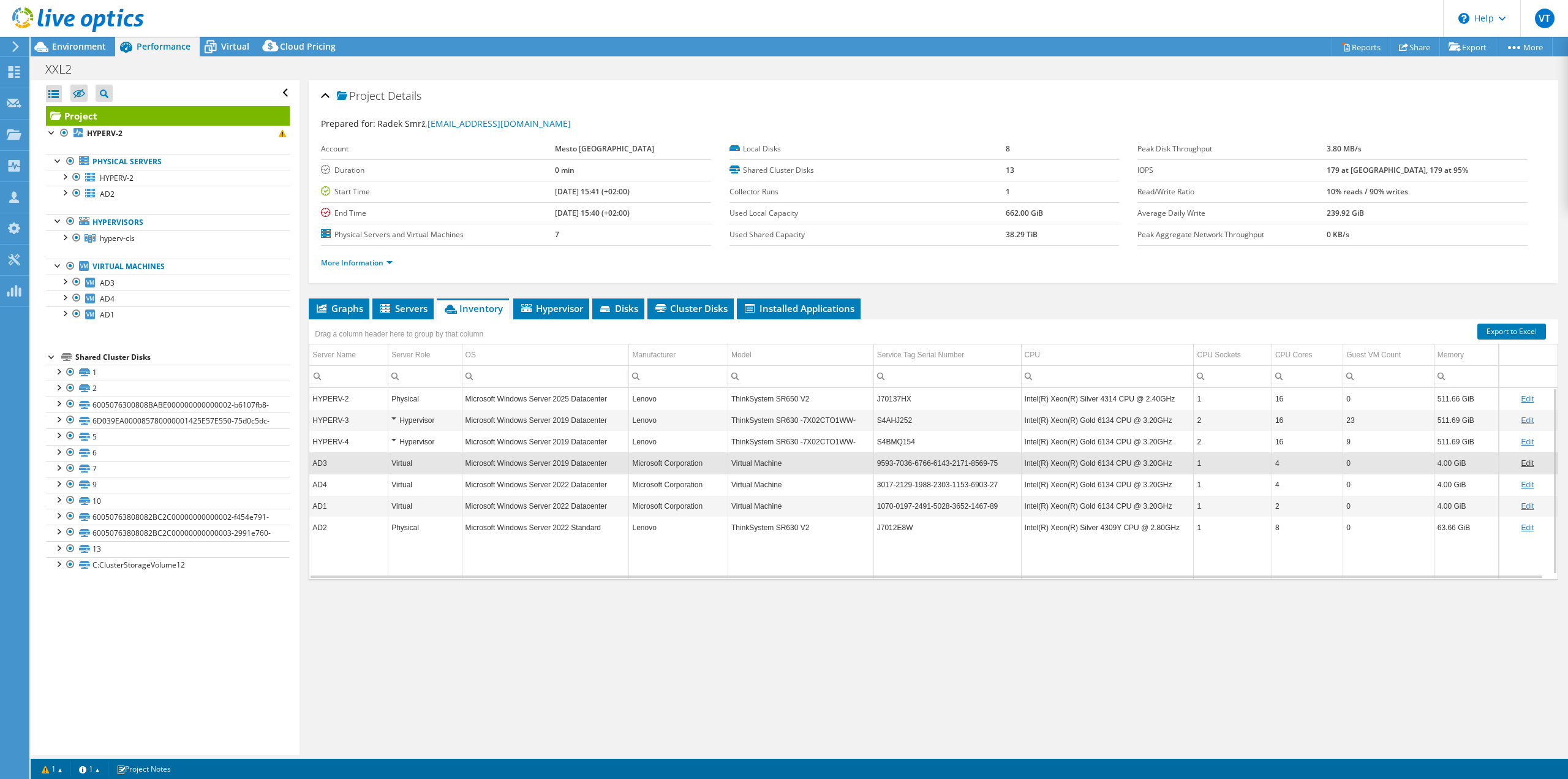
click at [1351, 723] on div "Project Details Prepared for: Radek Smrž, prestupek2@mesto-horovice.cz Account …" at bounding box center [934, 417] width 1267 height 675
drag, startPoint x: 843, startPoint y: 744, endPoint x: 852, endPoint y: 776, distance: 33.2
click at [843, 743] on div "Project Details Prepared for: Radek Smrž, prestupek2@mesto-horovice.cz Account …" at bounding box center [934, 417] width 1267 height 675
click at [57, 371] on div at bounding box center [58, 370] width 12 height 12
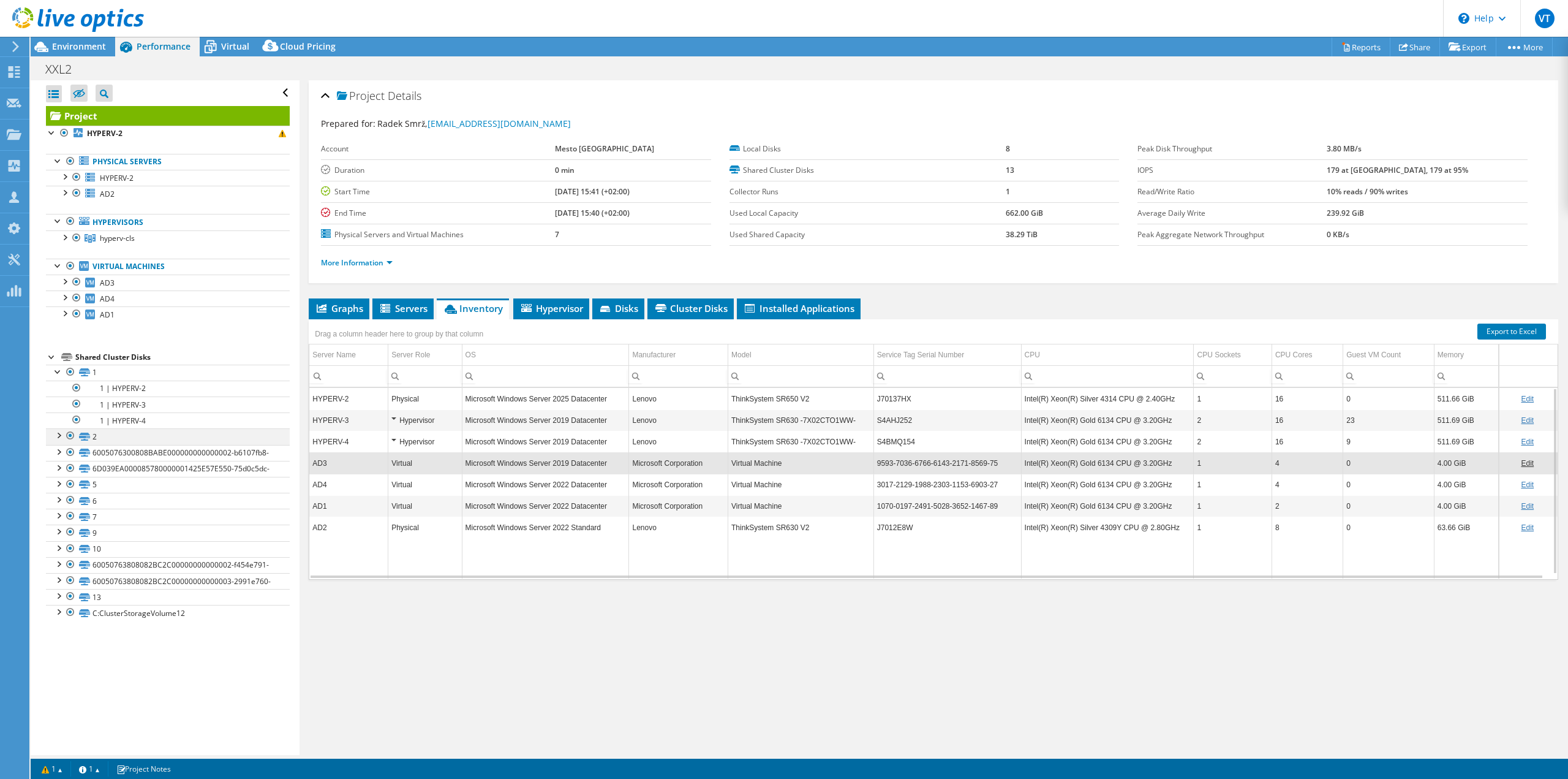
click at [59, 435] on div at bounding box center [58, 434] width 12 height 12
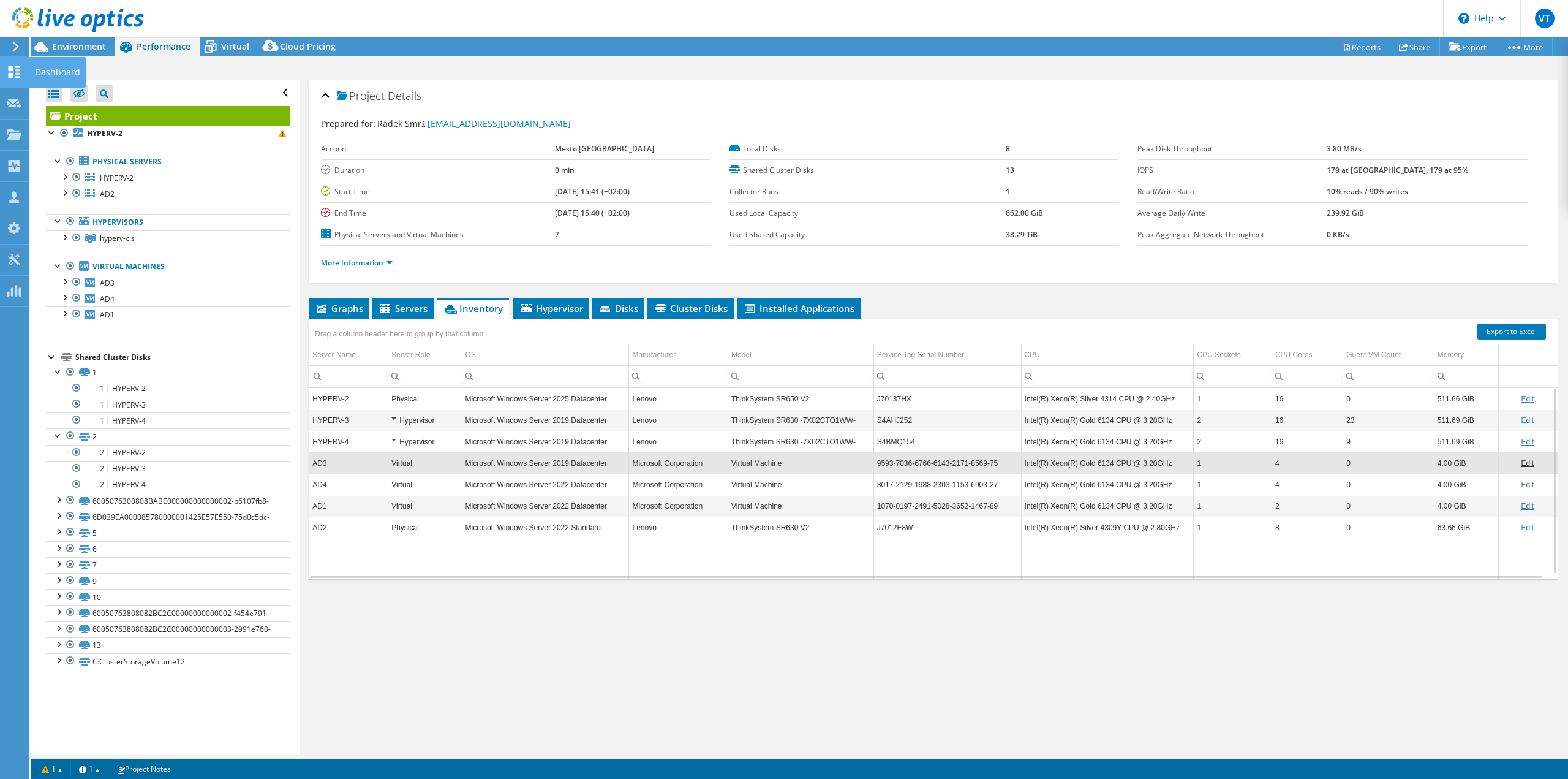
click at [7, 72] on icon at bounding box center [14, 72] width 14 height 12
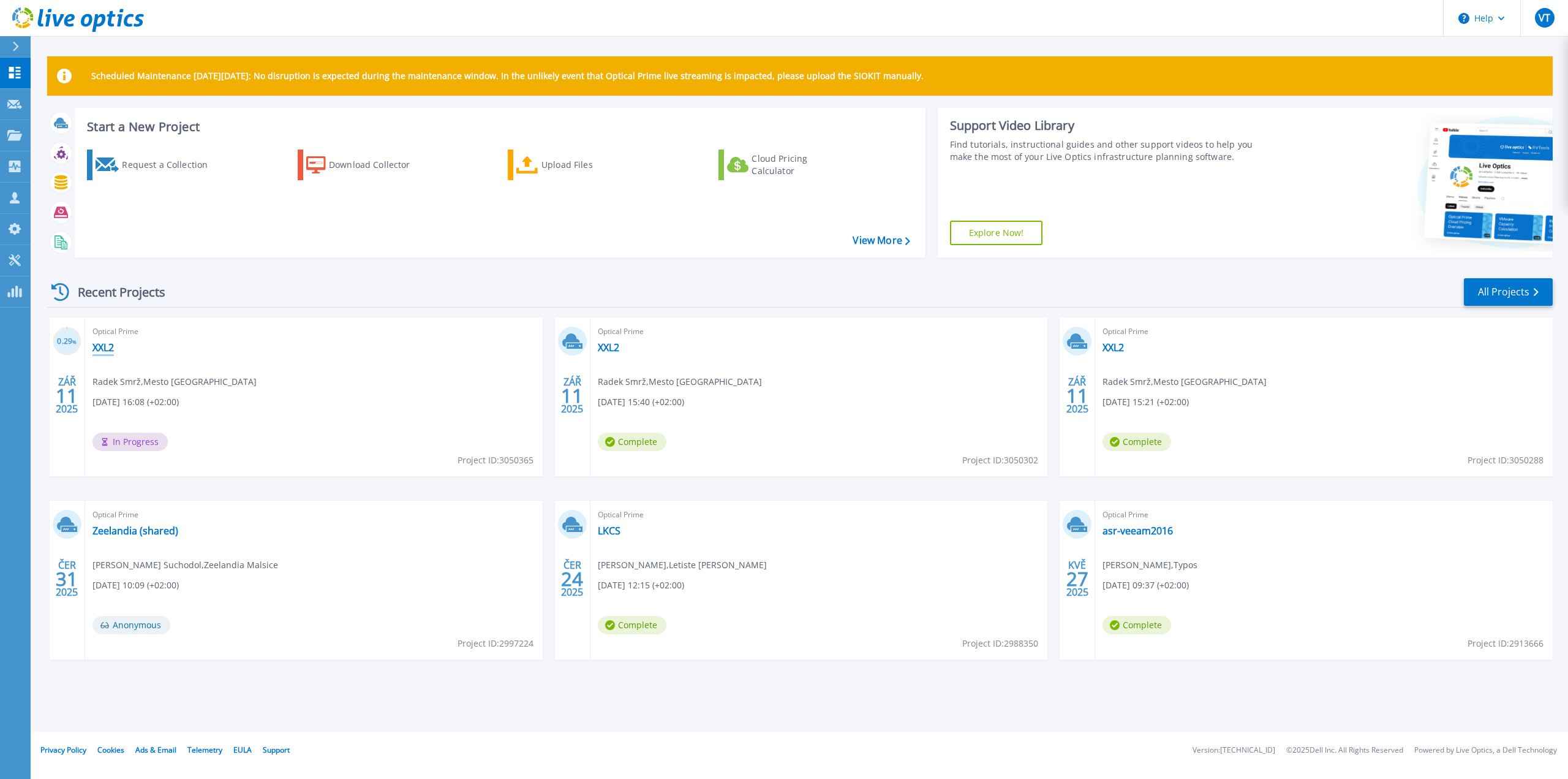
click at [103, 345] on link "XXL2" at bounding box center [104, 347] width 22 height 12
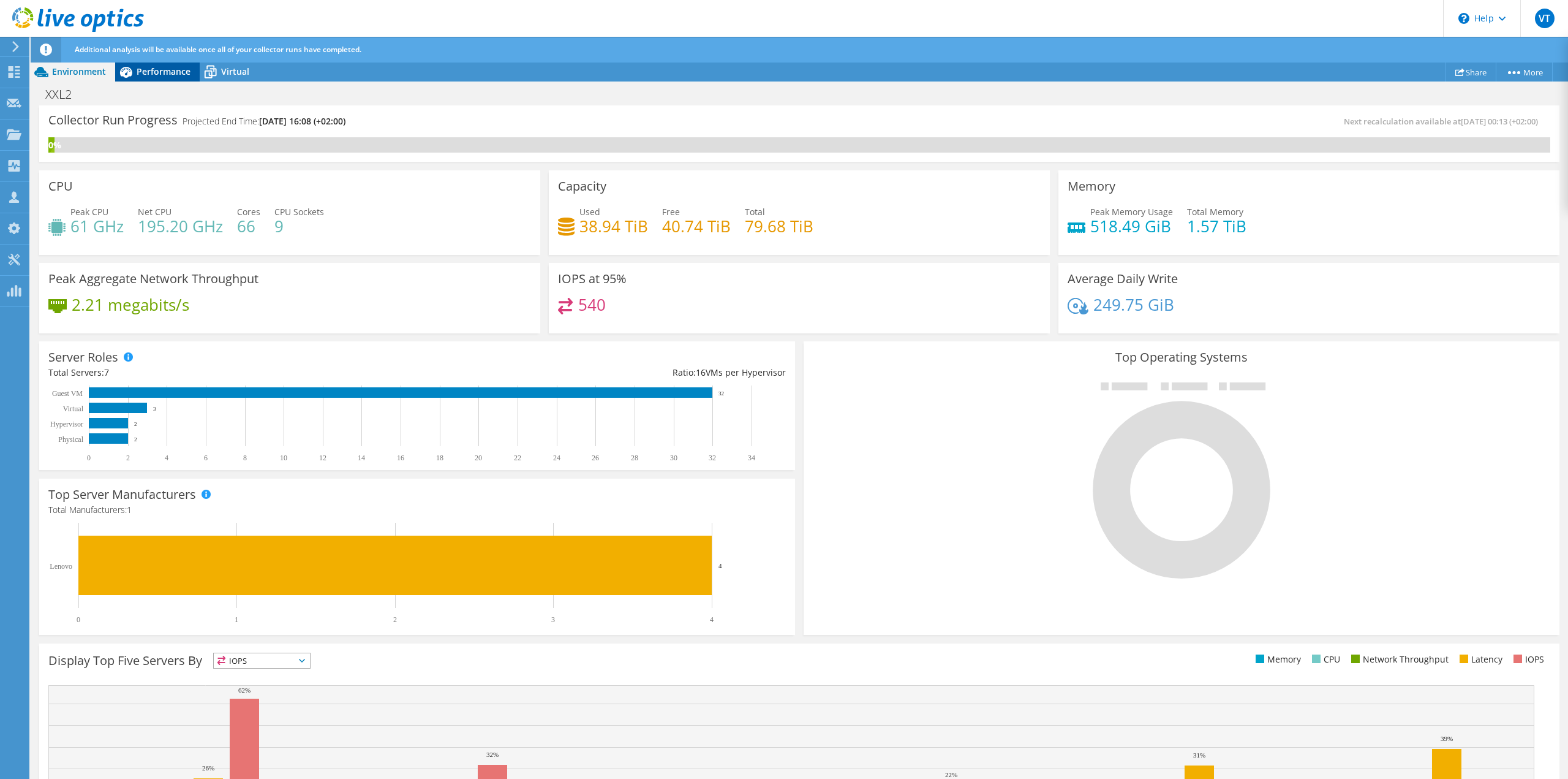
click at [167, 72] on span "Performance" at bounding box center [164, 71] width 54 height 12
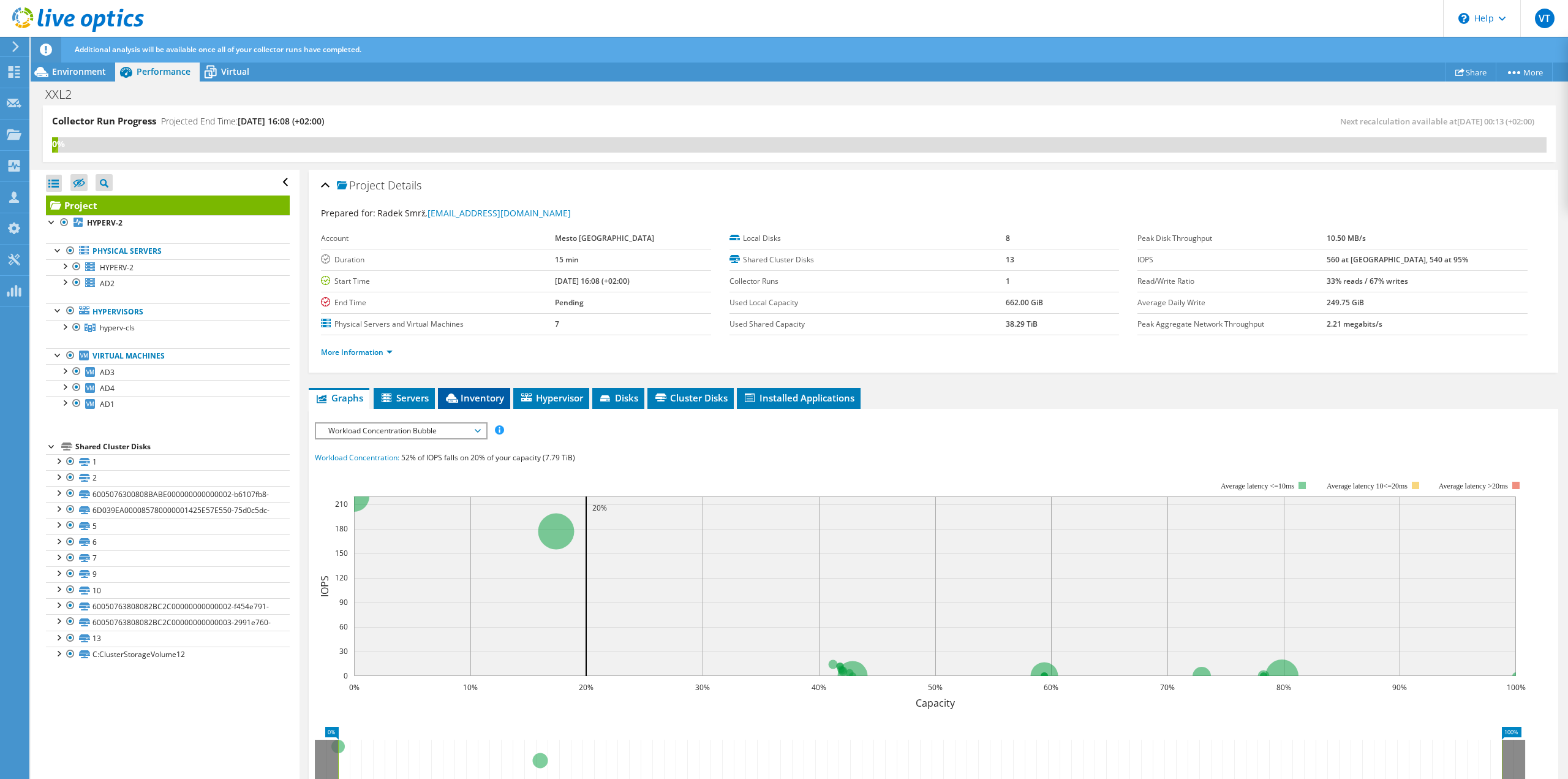
click at [458, 394] on icon at bounding box center [452, 398] width 12 height 9
